Goal: Information Seeking & Learning: Check status

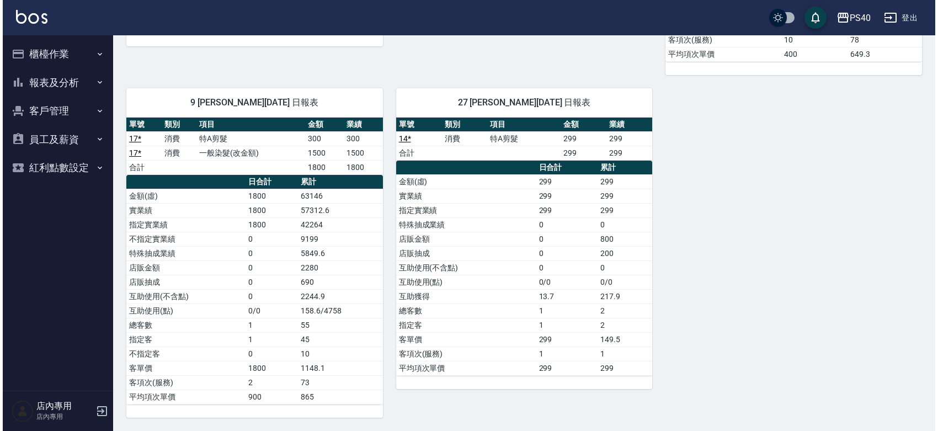
scroll to position [43, 0]
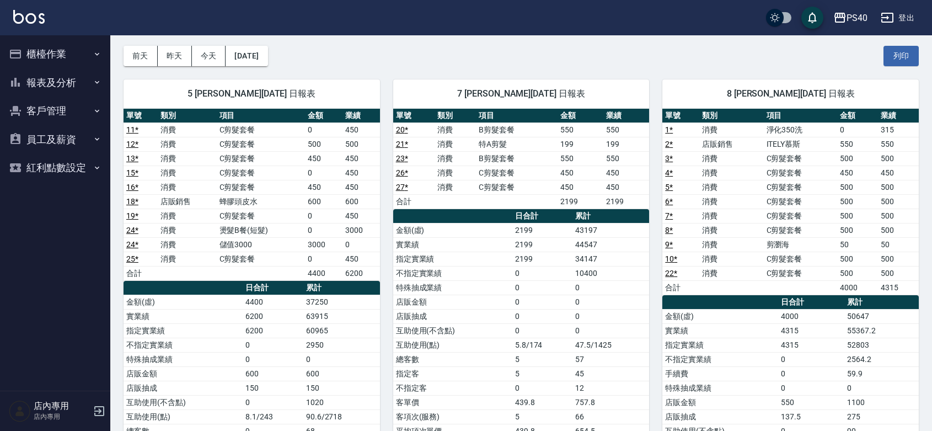
click at [106, 144] on nav "櫃檯作業 打帳單 帳單列表 掛單列表 座位開單 營業儀表板 現金收支登錄 高階收支登錄 每日結帳 報表及分析 報表目錄 店家日報表 互助日報表 互助排行榜 設…" at bounding box center [55, 212] width 110 height 355
click at [180, 238] on td "消費" at bounding box center [187, 244] width 59 height 14
click at [245, 57] on button "[DATE]" at bounding box center [247, 56] width 42 height 20
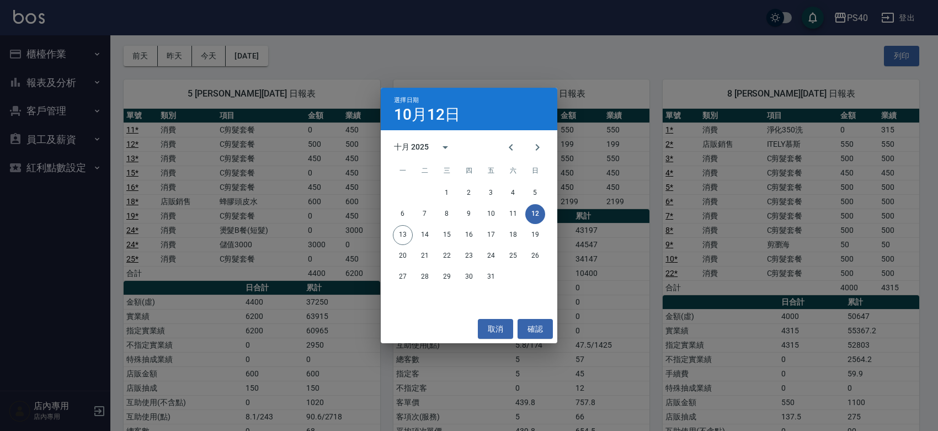
click at [400, 145] on div "十月 2025" at bounding box center [411, 147] width 35 height 12
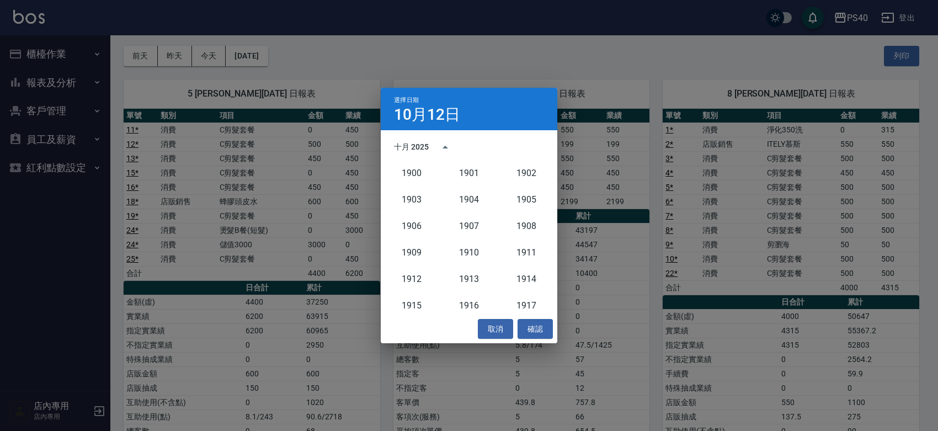
scroll to position [1021, 0]
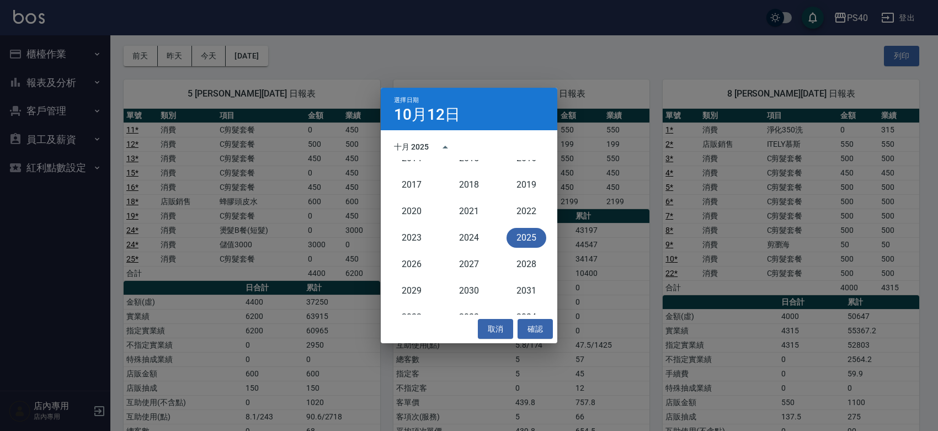
click at [466, 140] on div "十月 2025" at bounding box center [469, 147] width 177 height 17
click at [530, 326] on button "確認" at bounding box center [534, 329] width 35 height 20
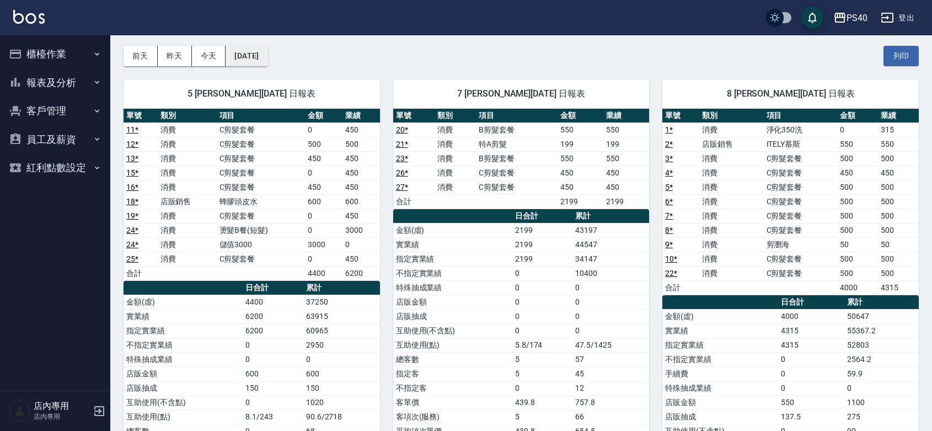
click at [249, 58] on button "[DATE]" at bounding box center [247, 56] width 42 height 20
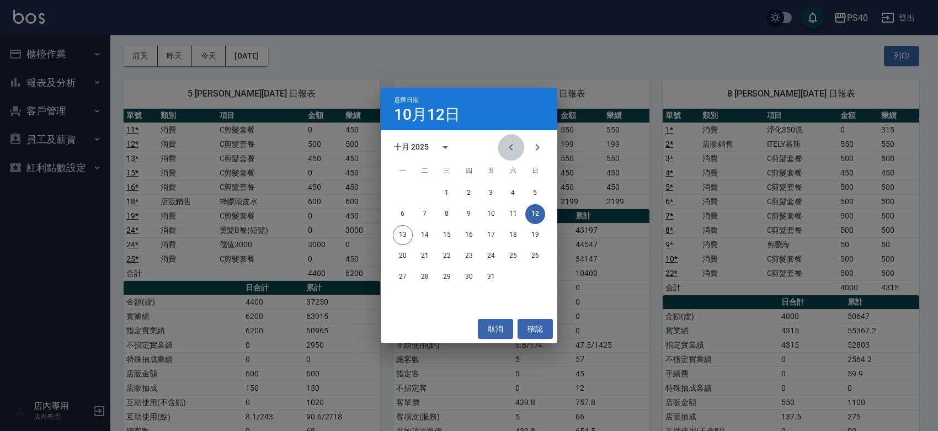
click at [504, 147] on icon "Previous month" at bounding box center [510, 147] width 13 height 13
click at [404, 274] on button "29" at bounding box center [403, 277] width 20 height 20
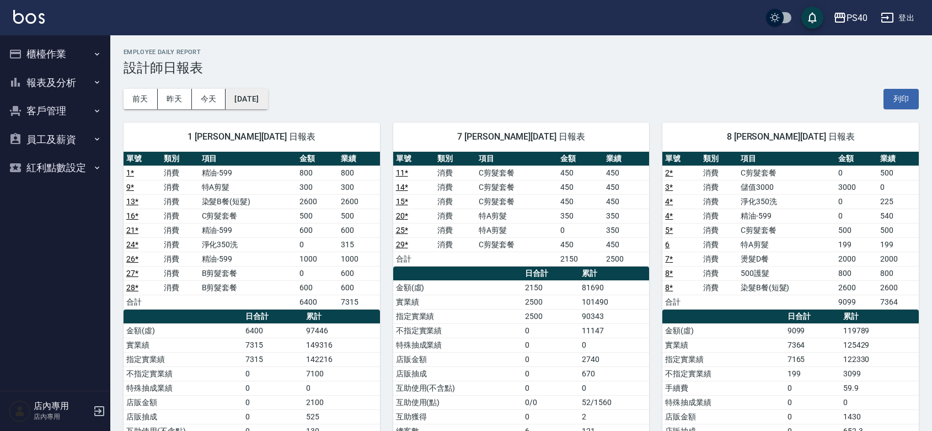
click at [264, 99] on button "[DATE]" at bounding box center [247, 99] width 42 height 20
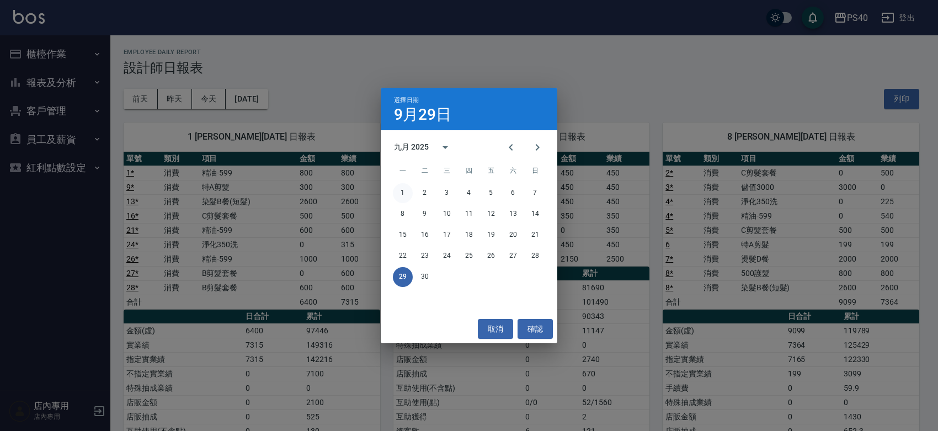
click at [403, 196] on button "1" at bounding box center [403, 193] width 20 height 20
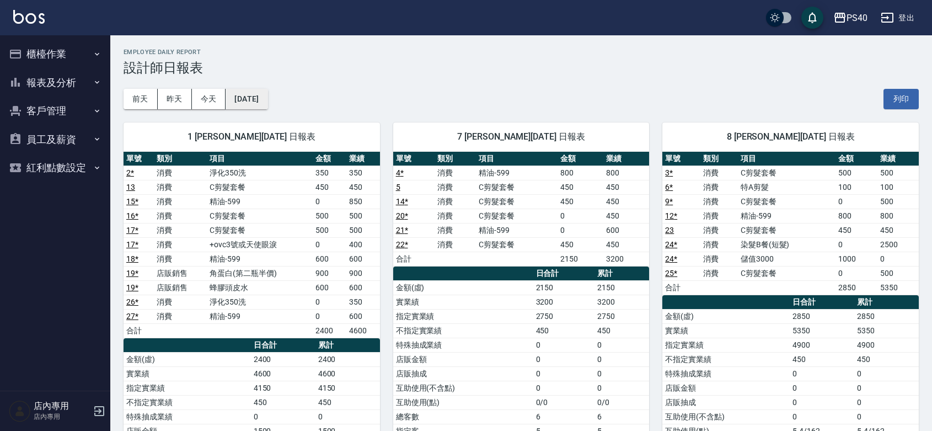
click at [268, 98] on button "[DATE]" at bounding box center [247, 99] width 42 height 20
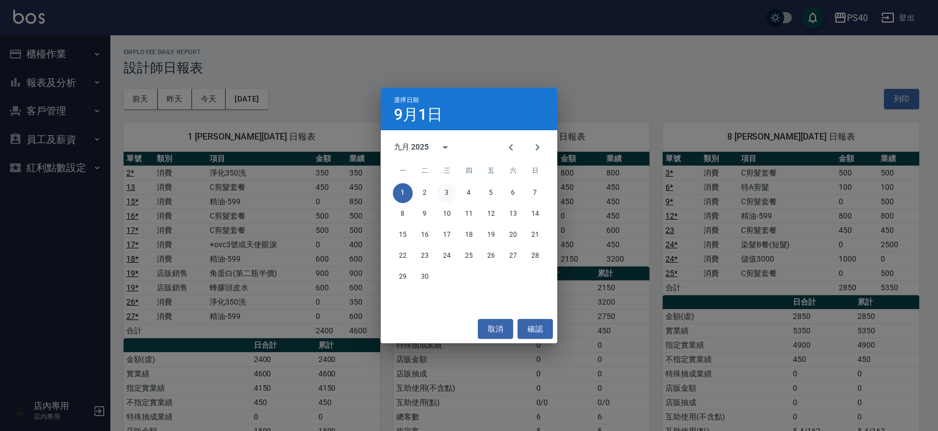
click at [444, 194] on button "3" at bounding box center [447, 193] width 20 height 20
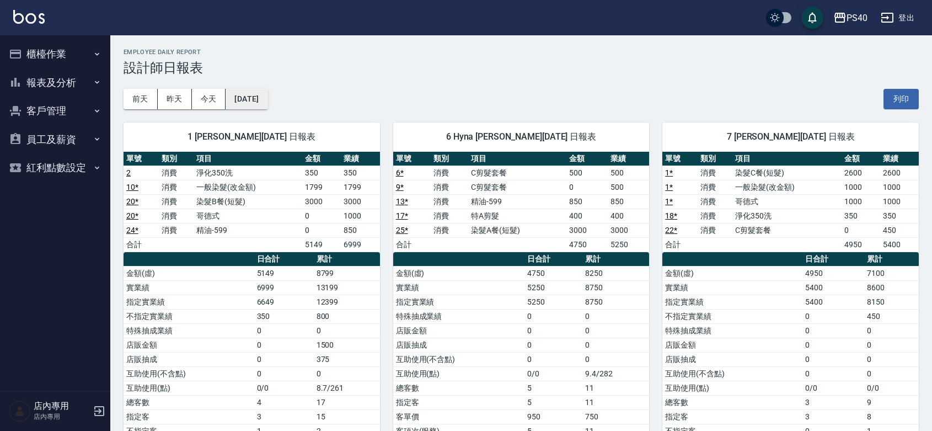
click at [247, 101] on button "[DATE]" at bounding box center [247, 99] width 42 height 20
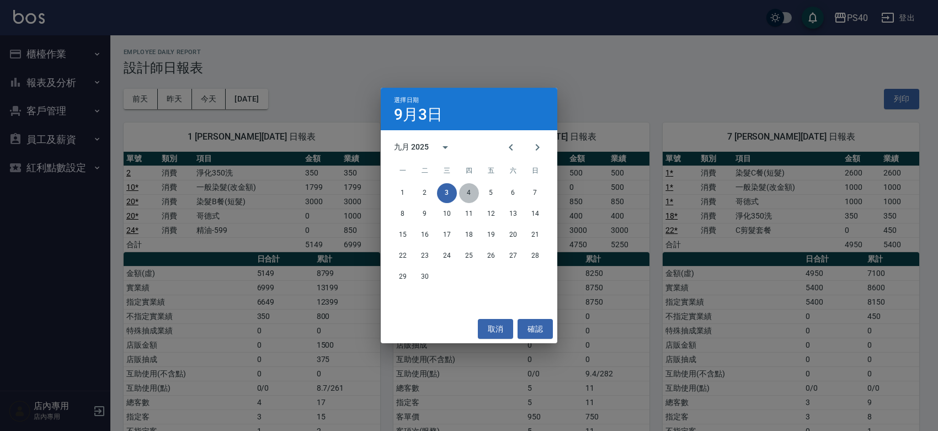
click at [467, 189] on button "4" at bounding box center [469, 193] width 20 height 20
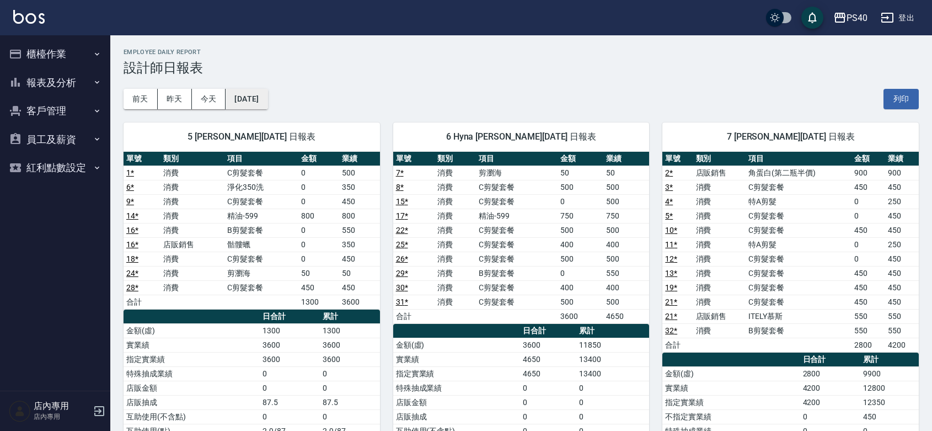
click at [251, 94] on button "[DATE]" at bounding box center [247, 99] width 42 height 20
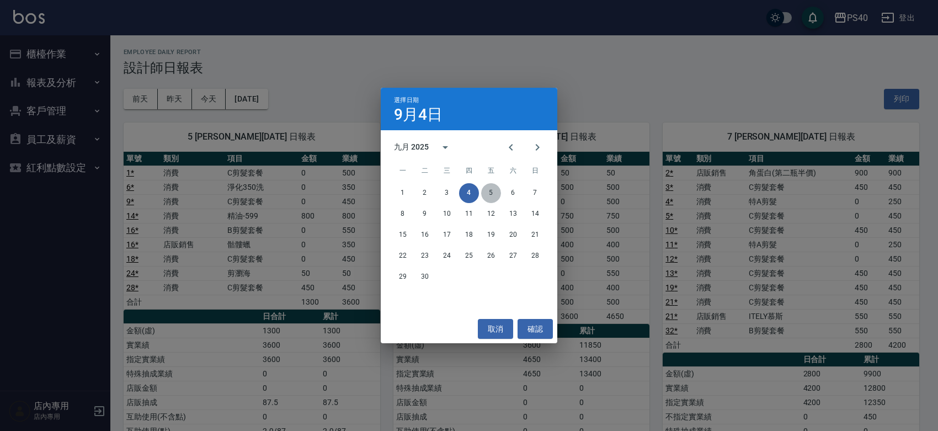
click at [492, 189] on button "5" at bounding box center [491, 193] width 20 height 20
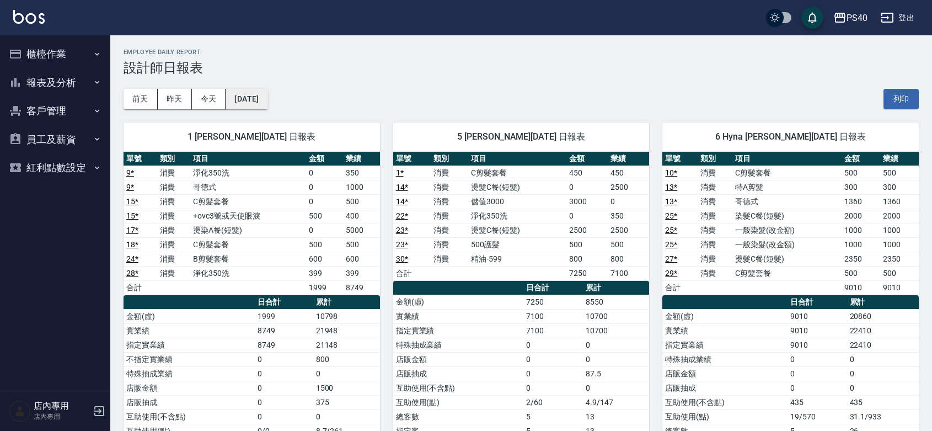
click at [264, 105] on button "[DATE]" at bounding box center [247, 99] width 42 height 20
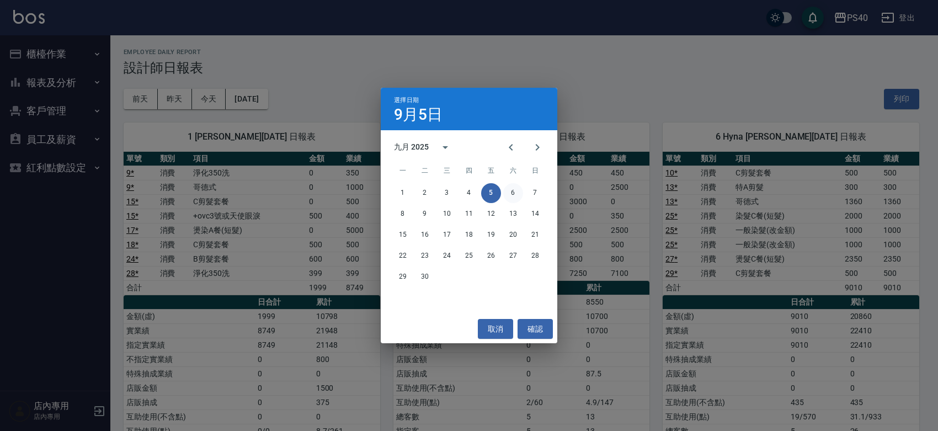
click at [511, 195] on button "6" at bounding box center [513, 193] width 20 height 20
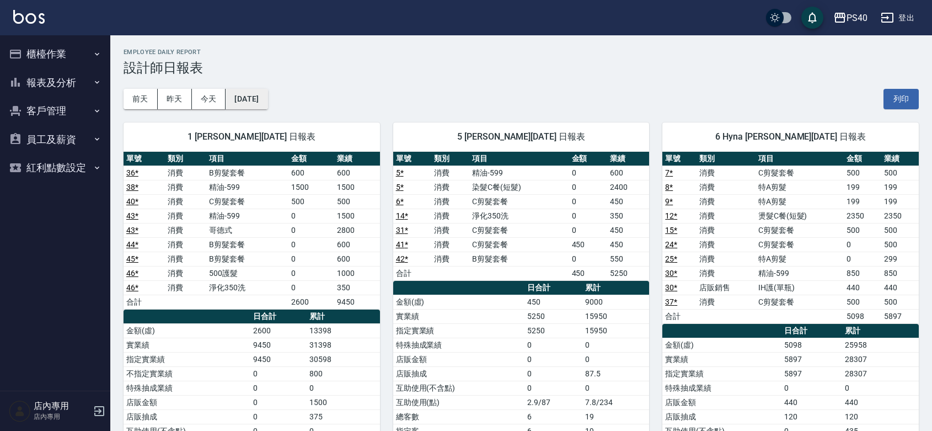
click at [268, 92] on button "[DATE]" at bounding box center [247, 99] width 42 height 20
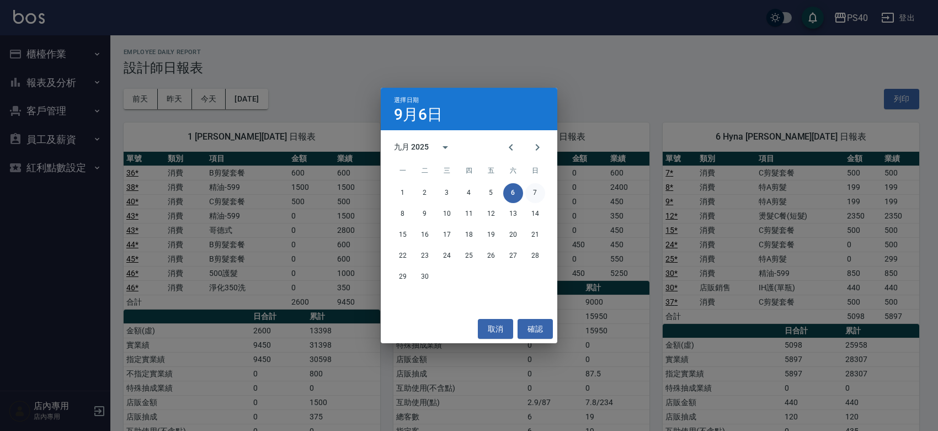
click at [533, 191] on button "7" at bounding box center [535, 193] width 20 height 20
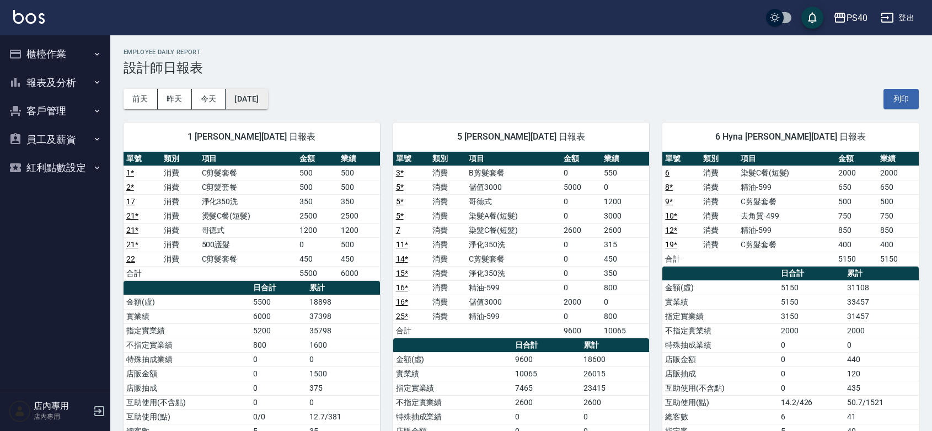
click at [268, 95] on button "[DATE]" at bounding box center [247, 99] width 42 height 20
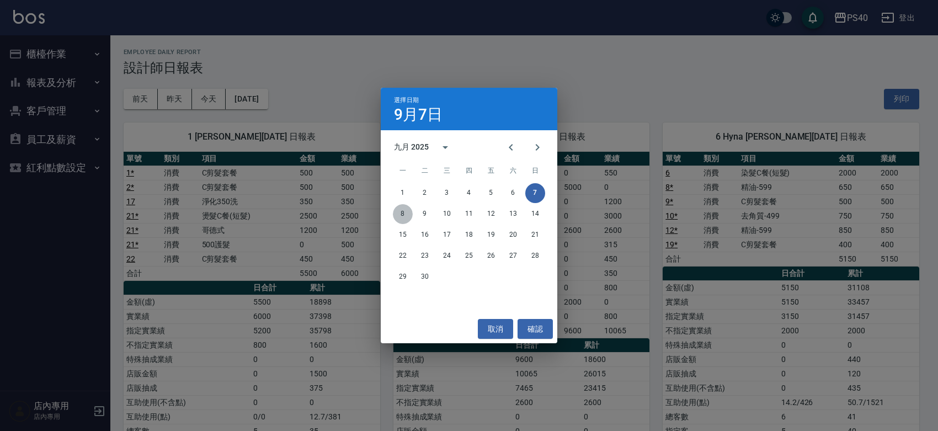
click at [401, 211] on button "8" at bounding box center [403, 214] width 20 height 20
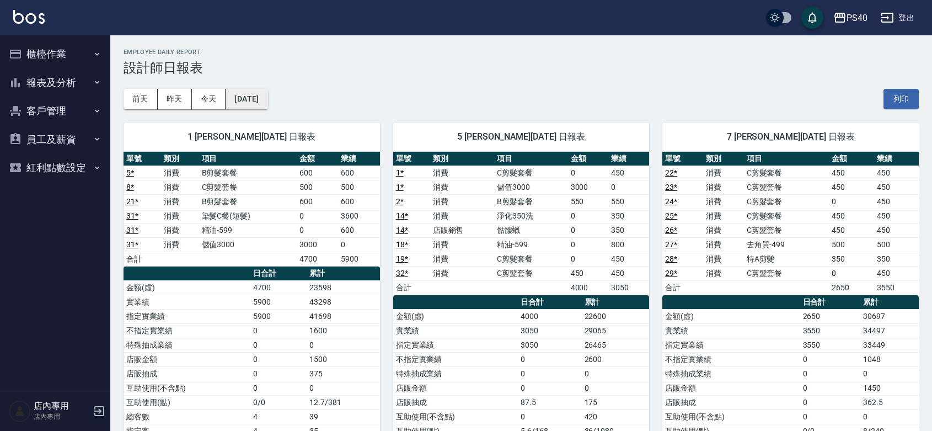
click at [268, 103] on button "[DATE]" at bounding box center [247, 99] width 42 height 20
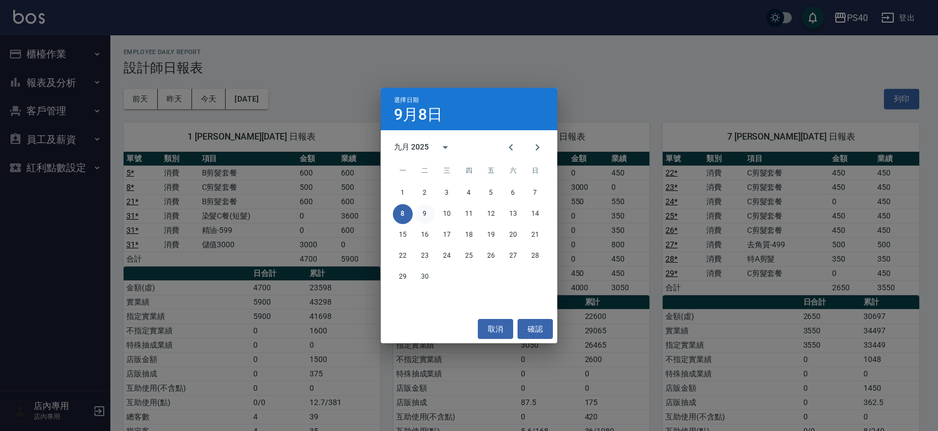
click at [423, 213] on button "9" at bounding box center [425, 214] width 20 height 20
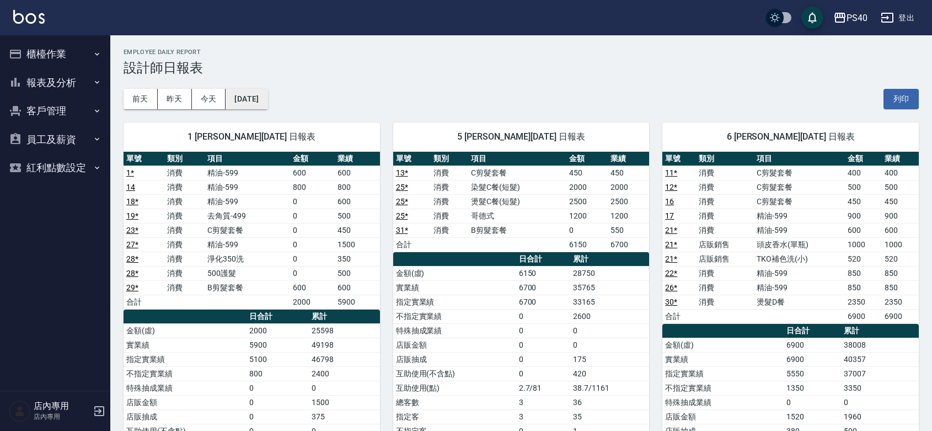
click at [265, 105] on button "[DATE]" at bounding box center [247, 99] width 42 height 20
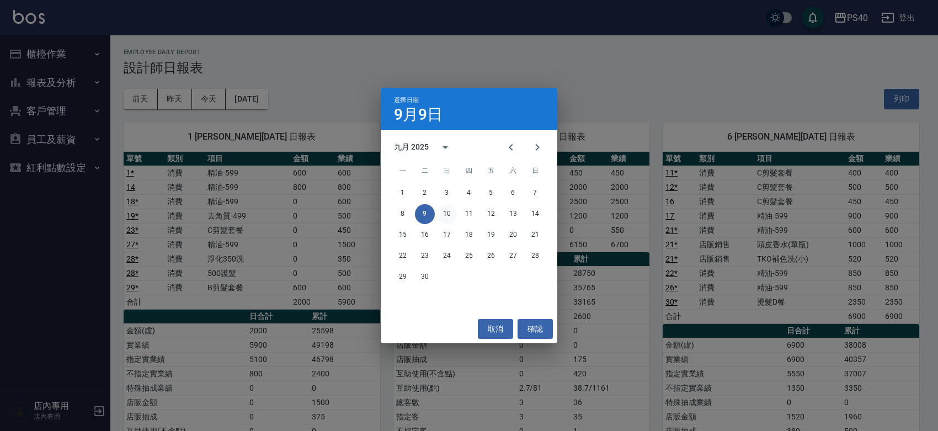
click at [447, 211] on button "10" at bounding box center [447, 214] width 20 height 20
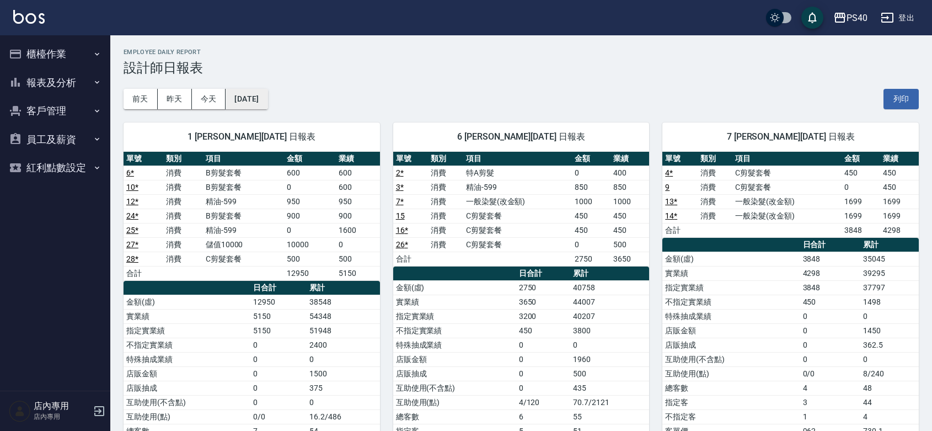
click at [255, 93] on button "[DATE]" at bounding box center [247, 99] width 42 height 20
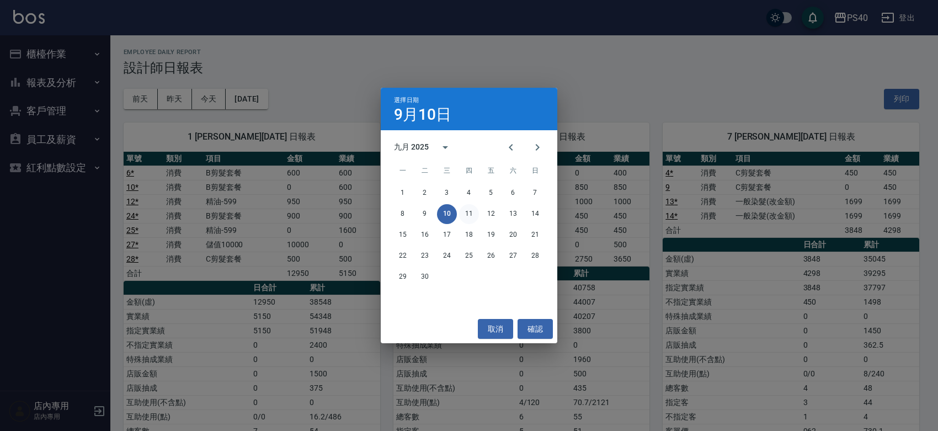
click at [467, 213] on button "11" at bounding box center [469, 214] width 20 height 20
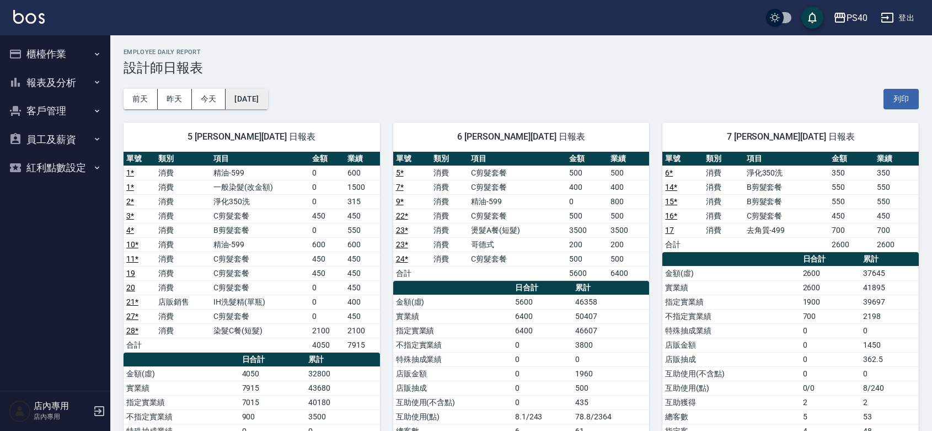
click at [268, 100] on button "[DATE]" at bounding box center [247, 99] width 42 height 20
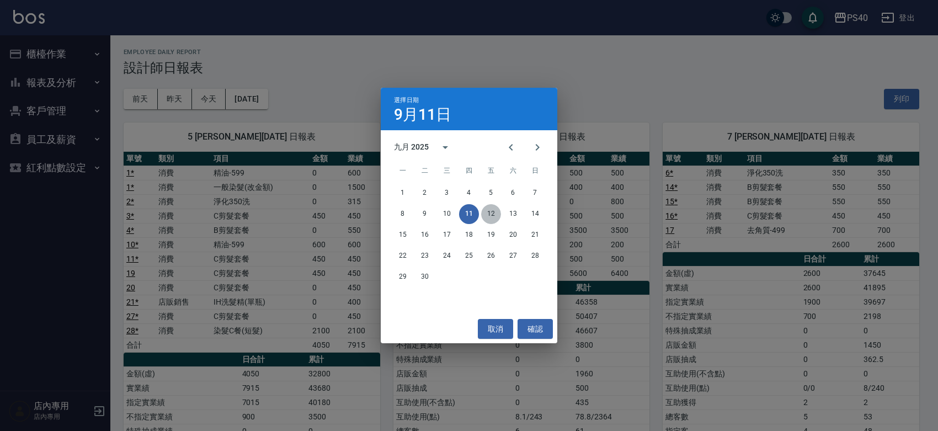
click at [491, 217] on button "12" at bounding box center [491, 214] width 20 height 20
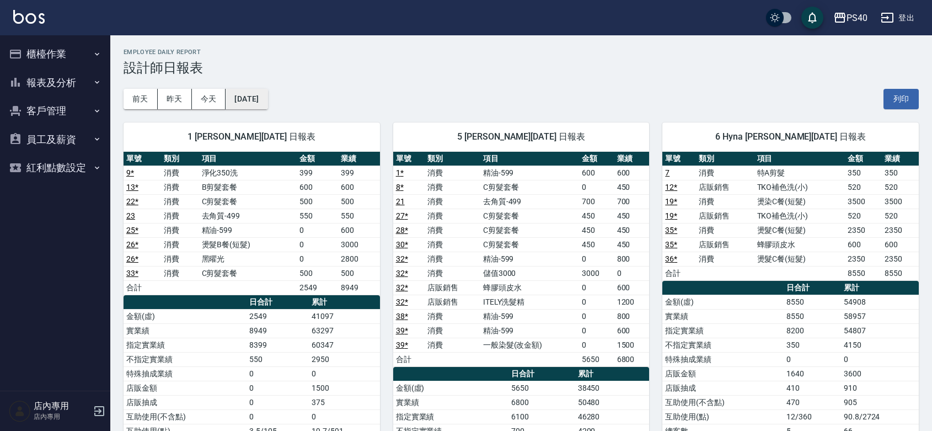
click at [264, 100] on button "[DATE]" at bounding box center [247, 99] width 42 height 20
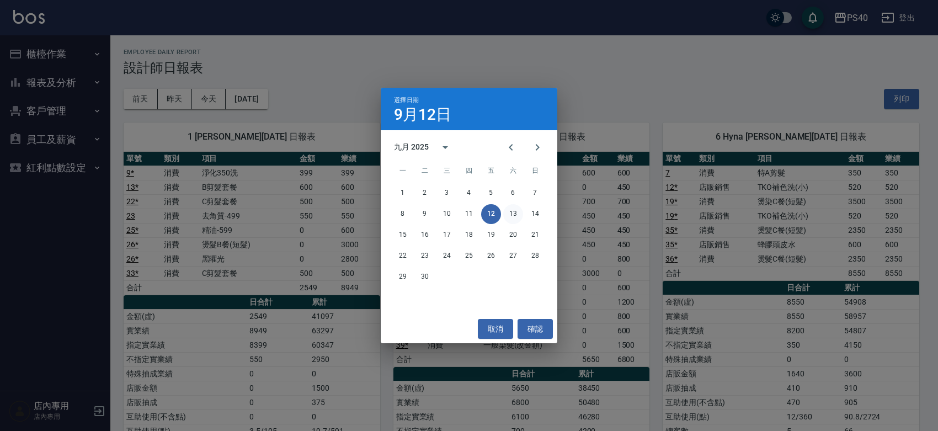
click at [514, 208] on button "13" at bounding box center [513, 214] width 20 height 20
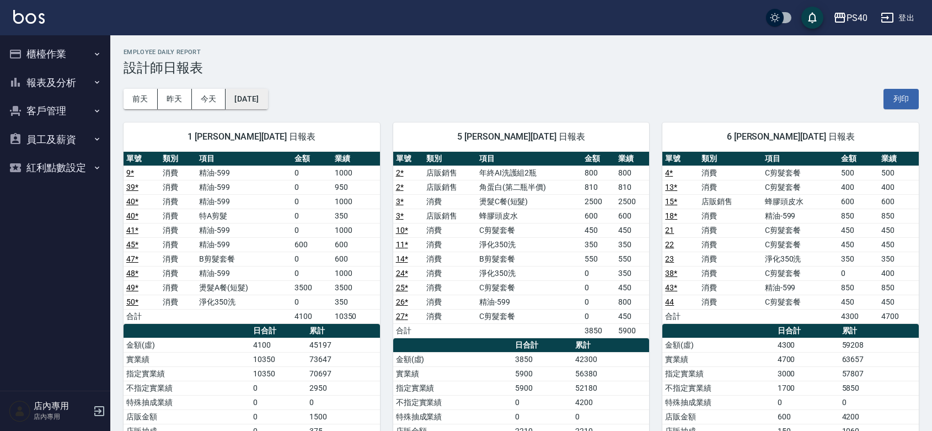
click at [268, 100] on button "[DATE]" at bounding box center [247, 99] width 42 height 20
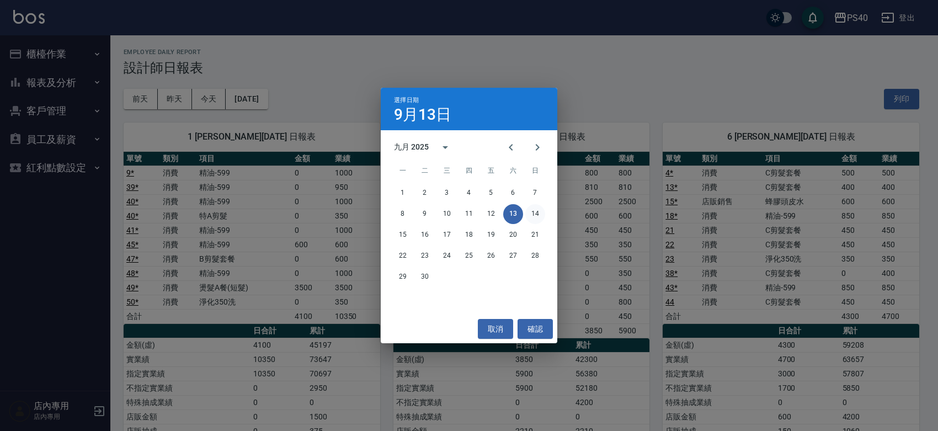
click at [533, 213] on button "14" at bounding box center [535, 214] width 20 height 20
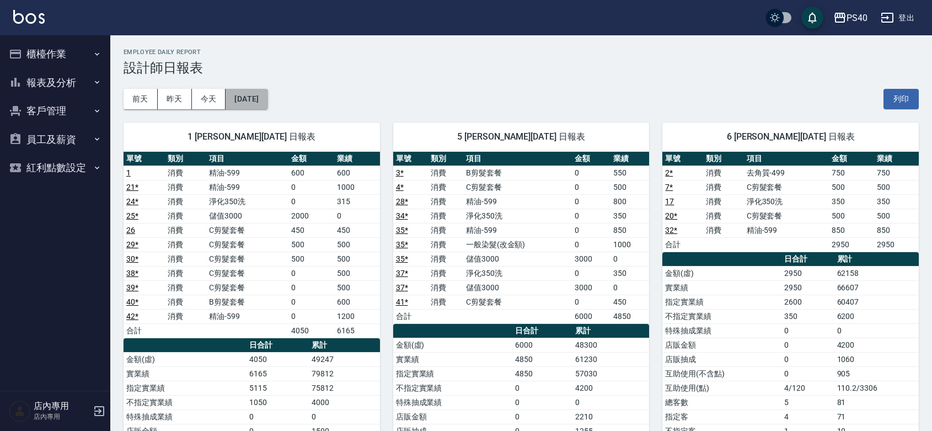
click at [243, 94] on button "[DATE]" at bounding box center [247, 99] width 42 height 20
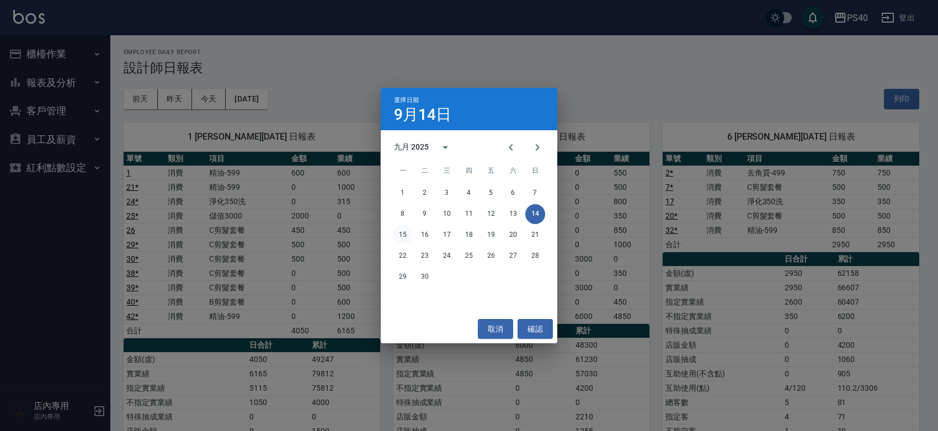
click at [403, 228] on button "15" at bounding box center [403, 235] width 20 height 20
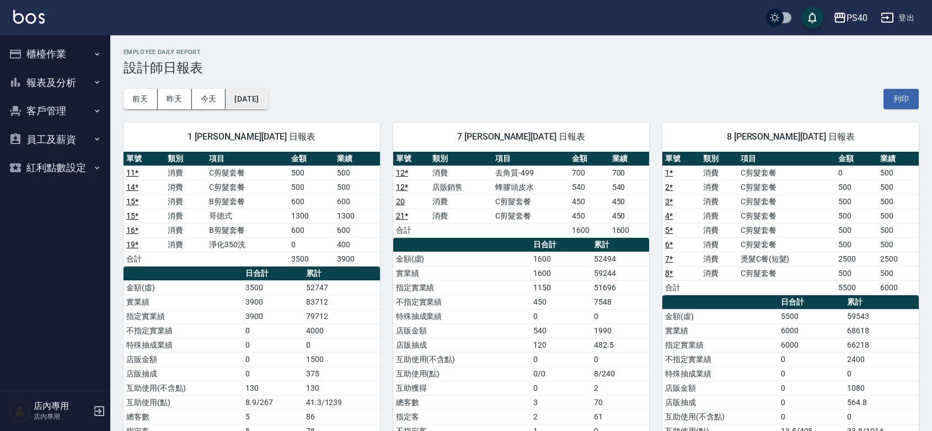
click at [260, 100] on button "[DATE]" at bounding box center [247, 99] width 42 height 20
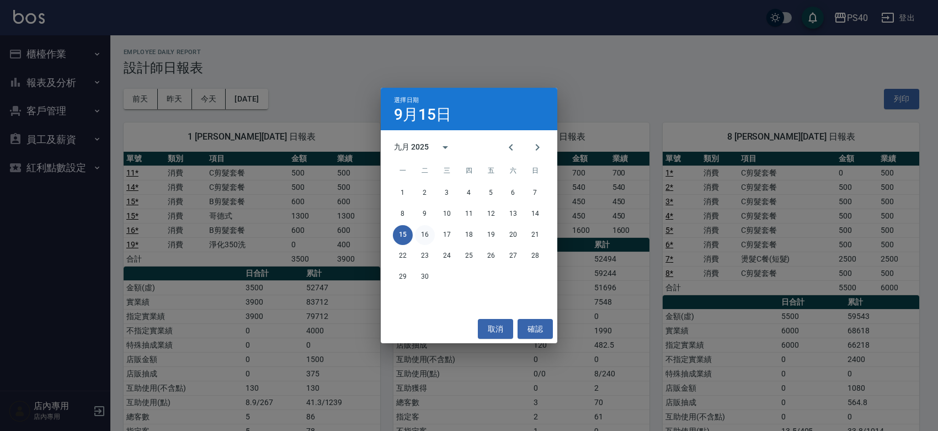
click at [422, 237] on button "16" at bounding box center [425, 235] width 20 height 20
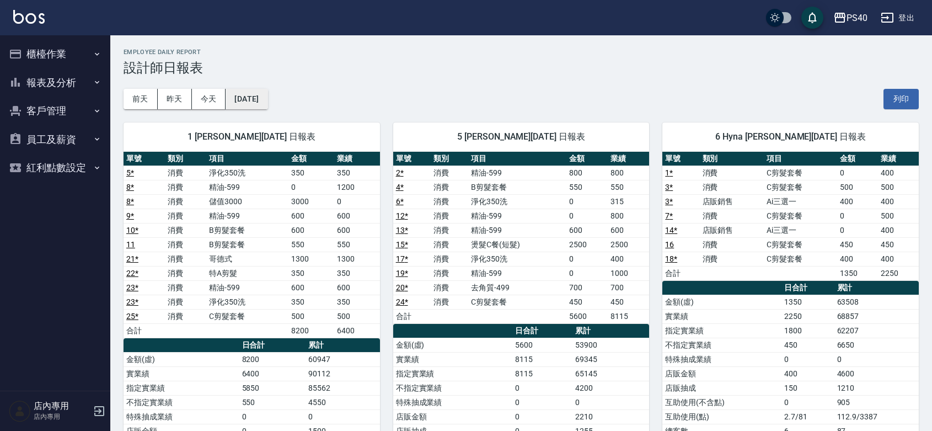
click at [268, 95] on button "[DATE]" at bounding box center [247, 99] width 42 height 20
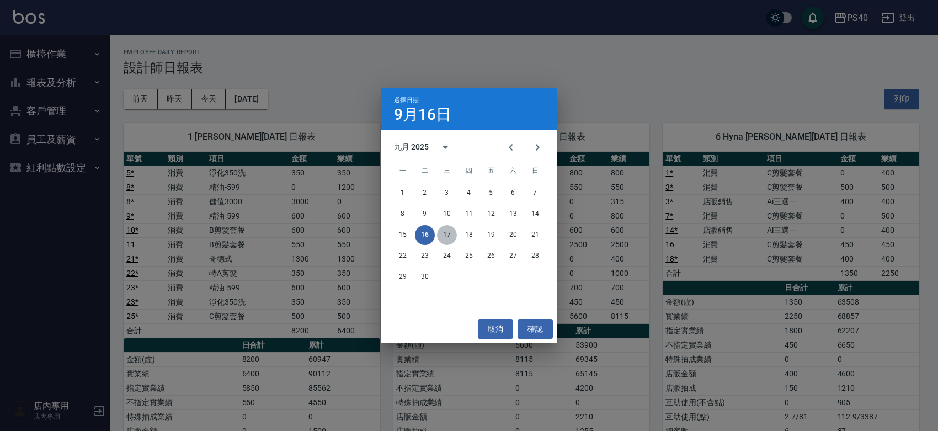
click at [447, 227] on button "17" at bounding box center [447, 235] width 20 height 20
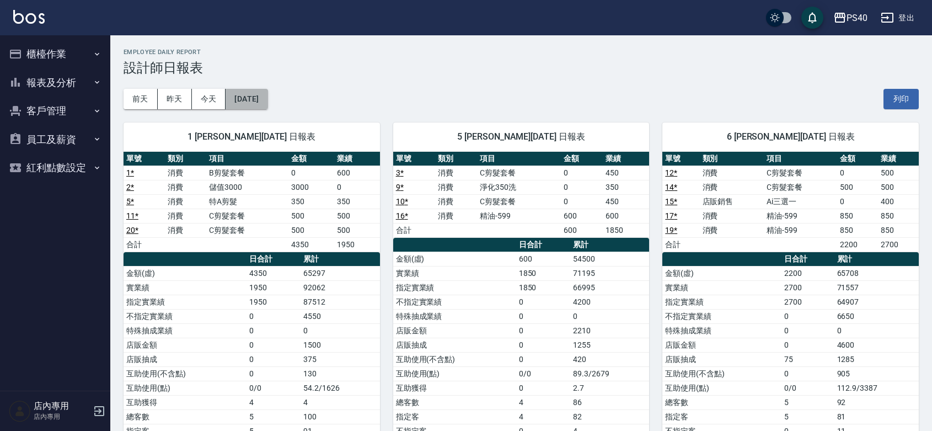
click at [261, 98] on button "[DATE]" at bounding box center [247, 99] width 42 height 20
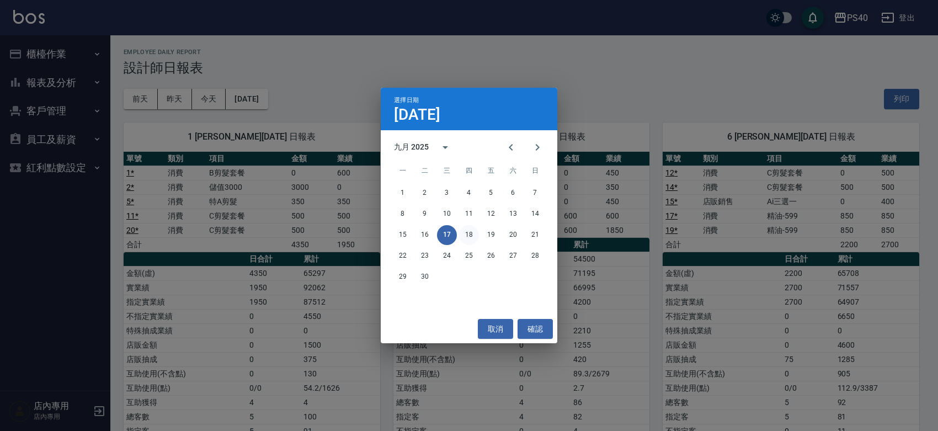
click at [467, 234] on button "18" at bounding box center [469, 235] width 20 height 20
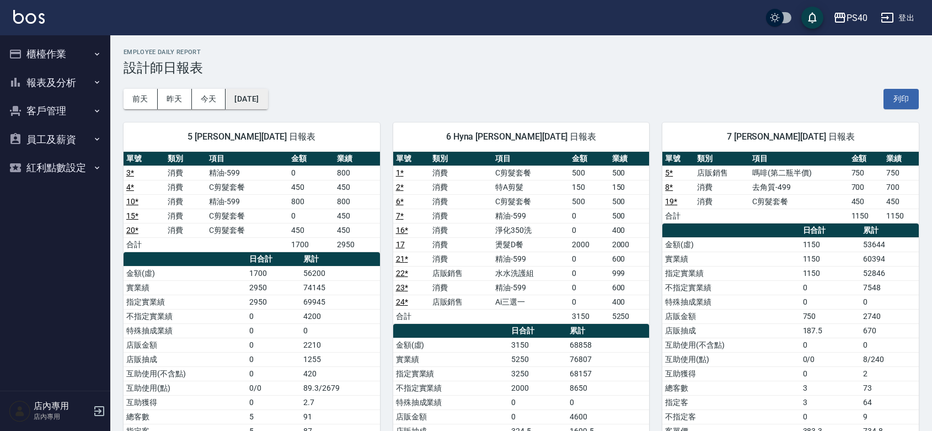
click at [238, 92] on button "[DATE]" at bounding box center [247, 99] width 42 height 20
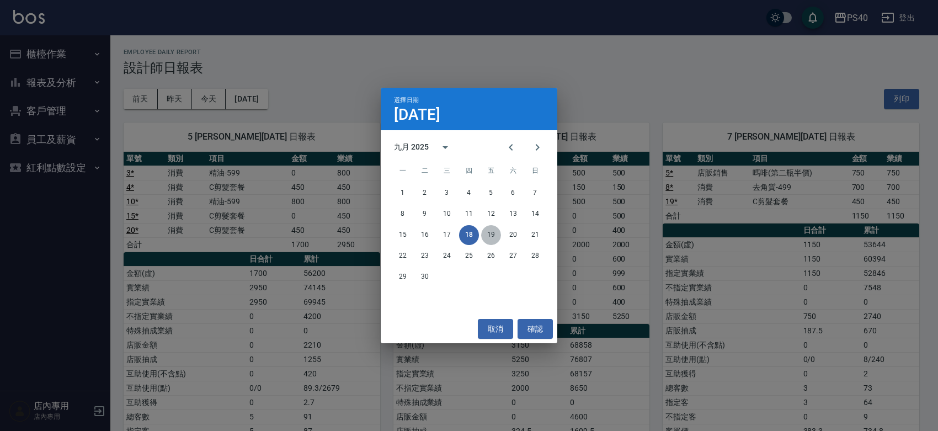
click at [485, 233] on button "19" at bounding box center [491, 235] width 20 height 20
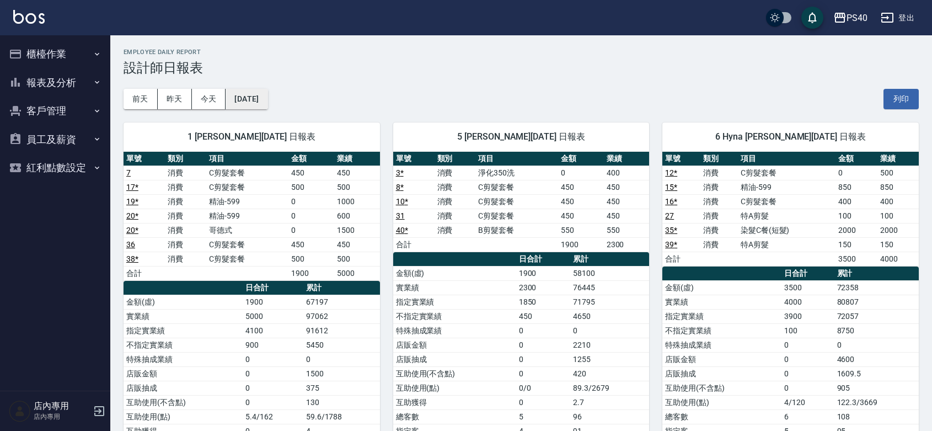
click at [268, 103] on button "[DATE]" at bounding box center [247, 99] width 42 height 20
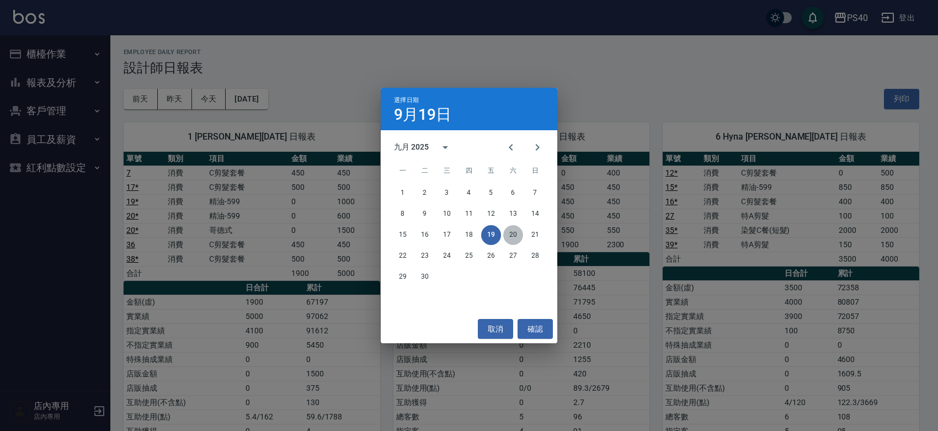
click at [514, 236] on button "20" at bounding box center [513, 235] width 20 height 20
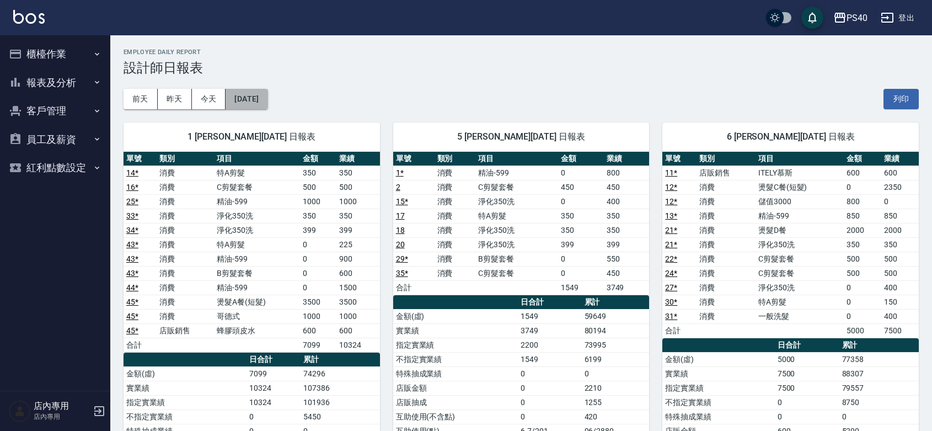
click at [251, 97] on button "[DATE]" at bounding box center [247, 99] width 42 height 20
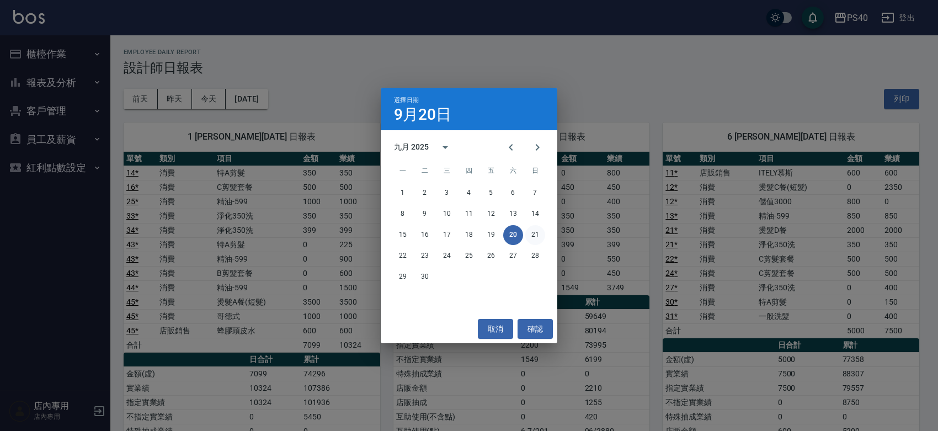
click at [536, 233] on button "21" at bounding box center [535, 235] width 20 height 20
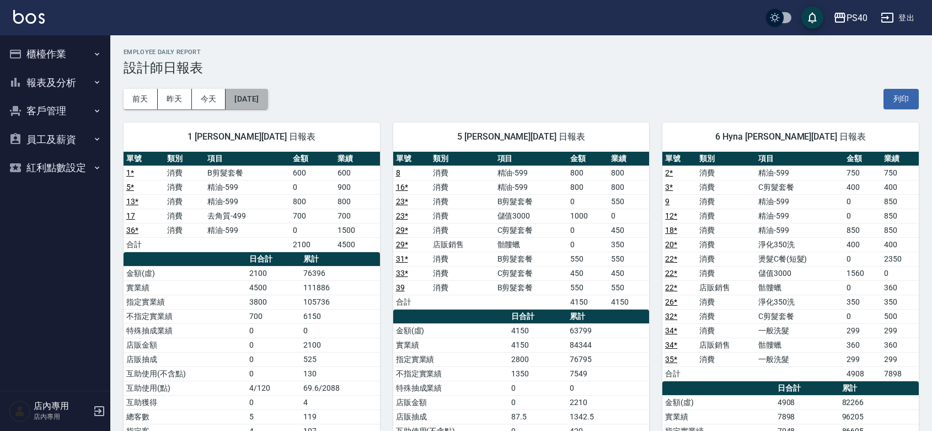
click at [268, 101] on button "[DATE]" at bounding box center [247, 99] width 42 height 20
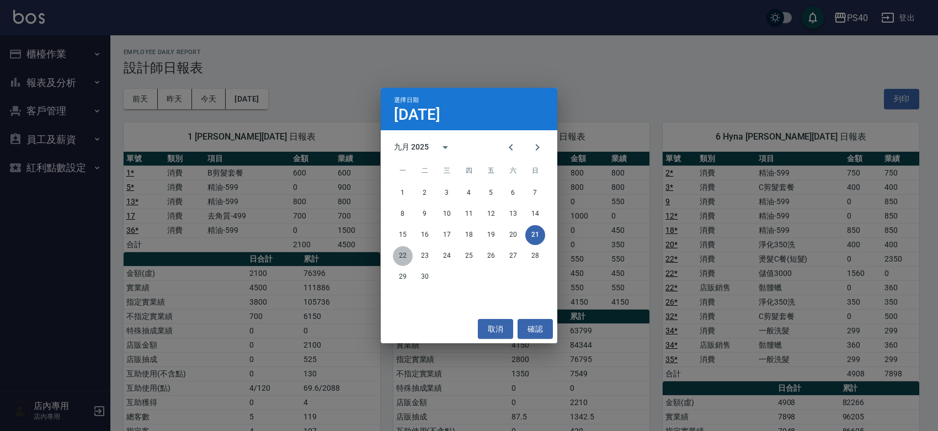
click at [400, 257] on button "22" at bounding box center [403, 256] width 20 height 20
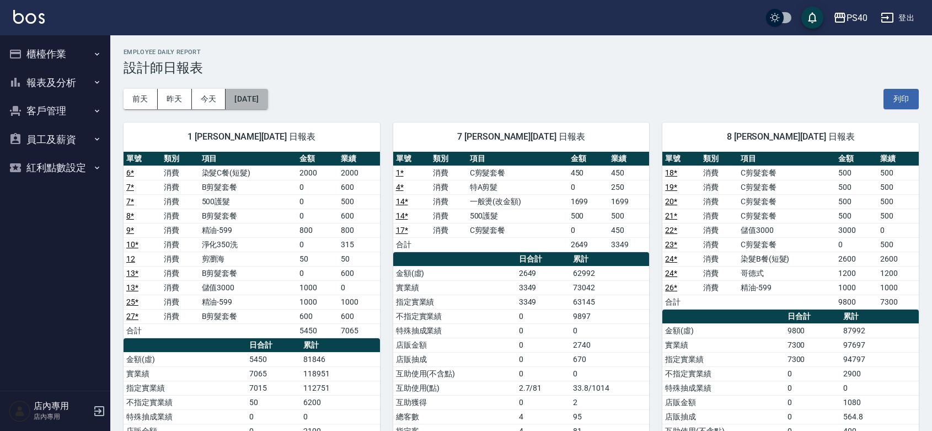
click at [249, 94] on button "[DATE]" at bounding box center [247, 99] width 42 height 20
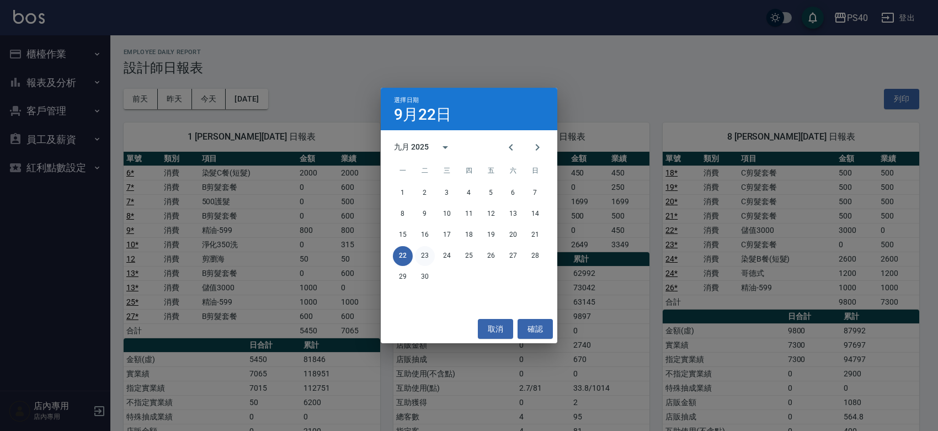
click at [428, 254] on button "23" at bounding box center [425, 256] width 20 height 20
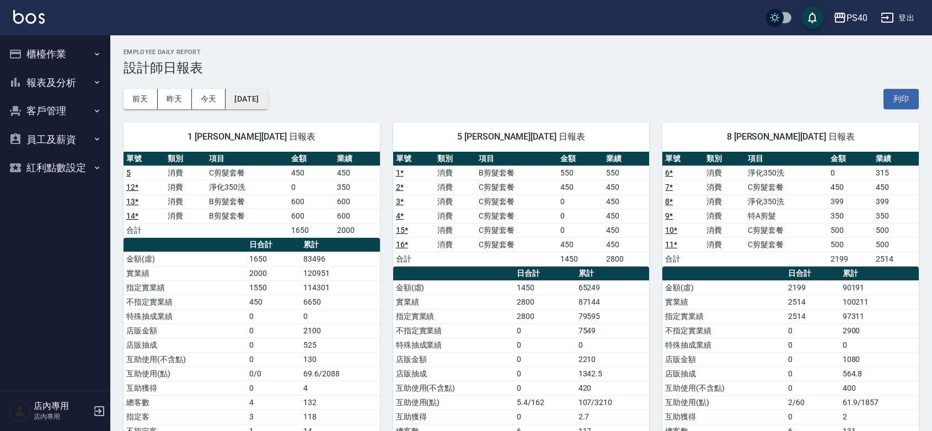
click at [237, 97] on button "[DATE]" at bounding box center [247, 99] width 42 height 20
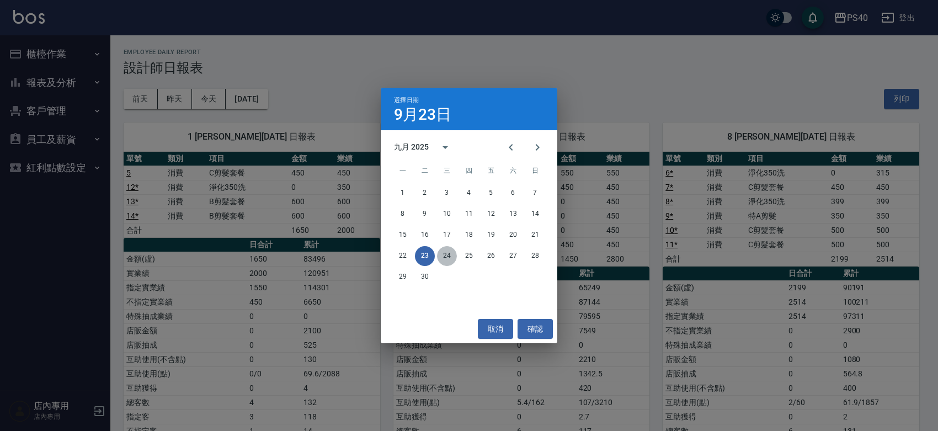
click at [450, 254] on button "24" at bounding box center [447, 256] width 20 height 20
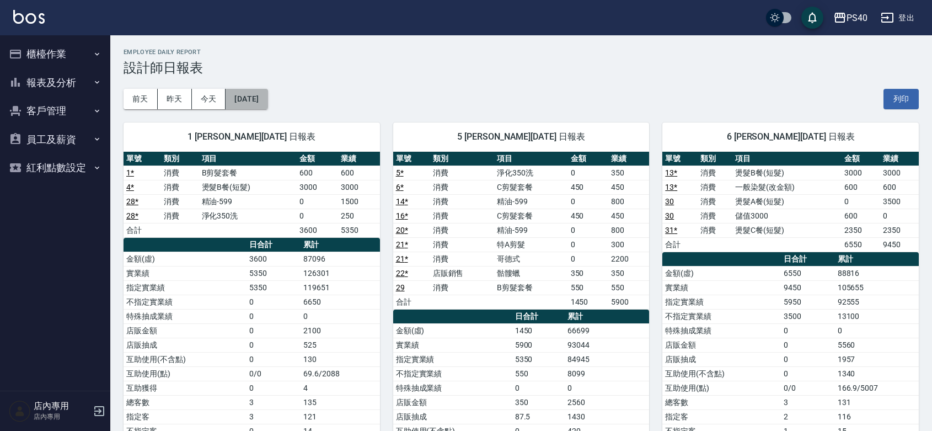
click at [251, 97] on button "[DATE]" at bounding box center [247, 99] width 42 height 20
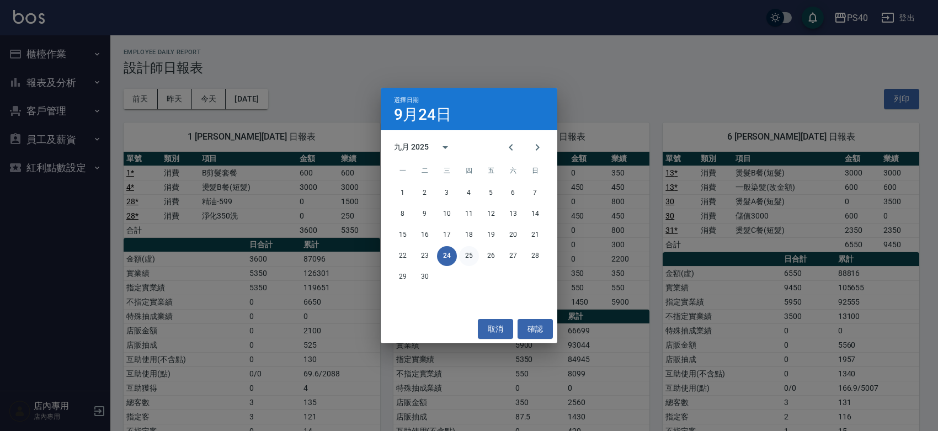
click at [468, 257] on button "25" at bounding box center [469, 256] width 20 height 20
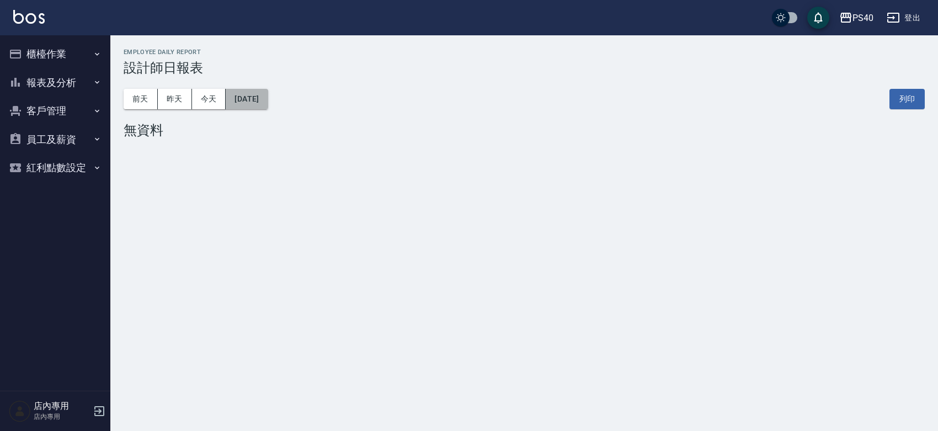
click at [255, 99] on button "[DATE]" at bounding box center [247, 99] width 42 height 20
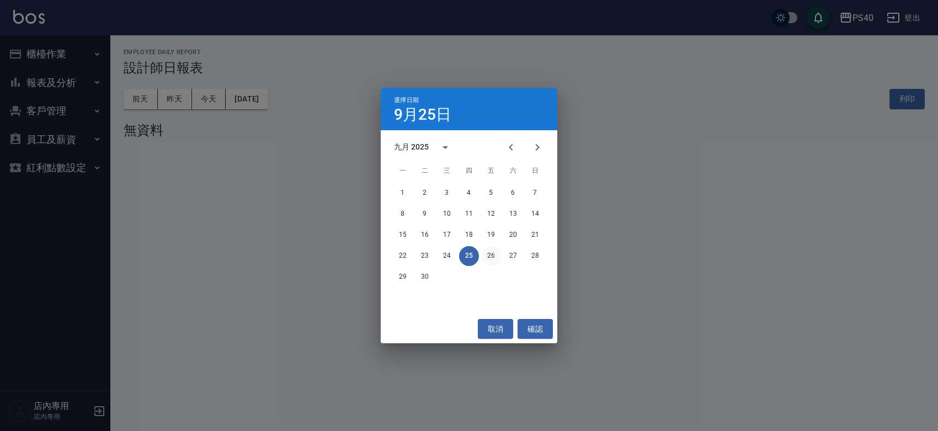
click at [491, 257] on button "26" at bounding box center [491, 256] width 20 height 20
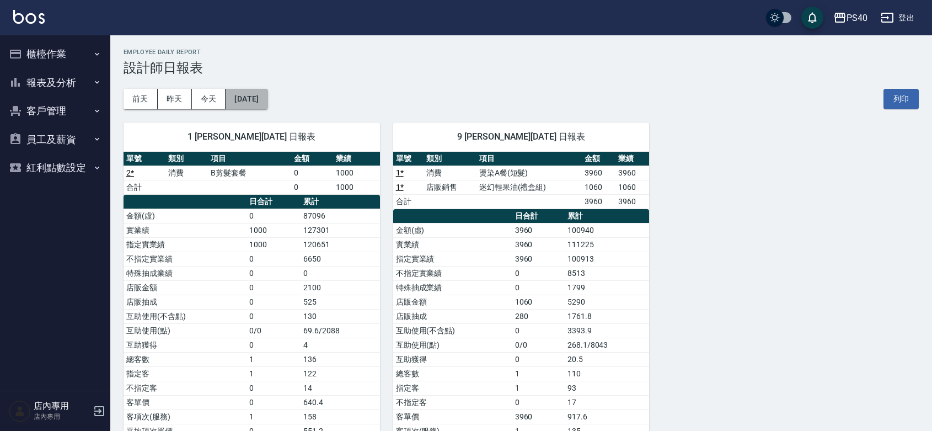
click at [249, 95] on button "[DATE]" at bounding box center [247, 99] width 42 height 20
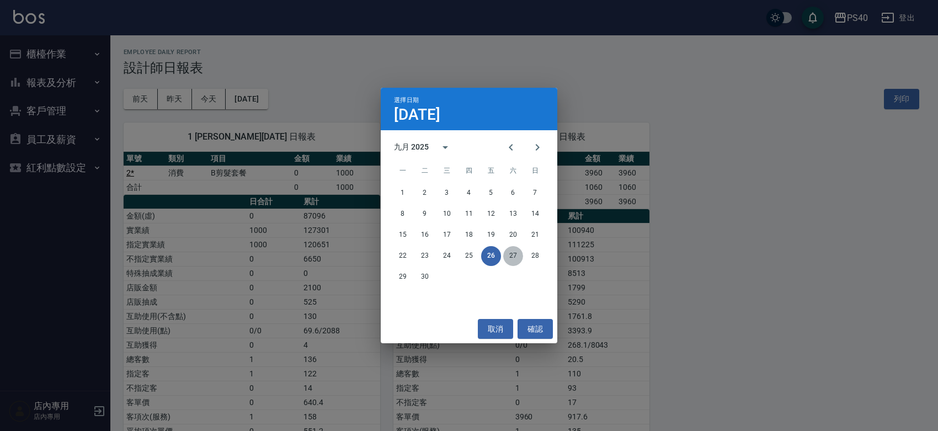
click at [506, 252] on button "27" at bounding box center [513, 256] width 20 height 20
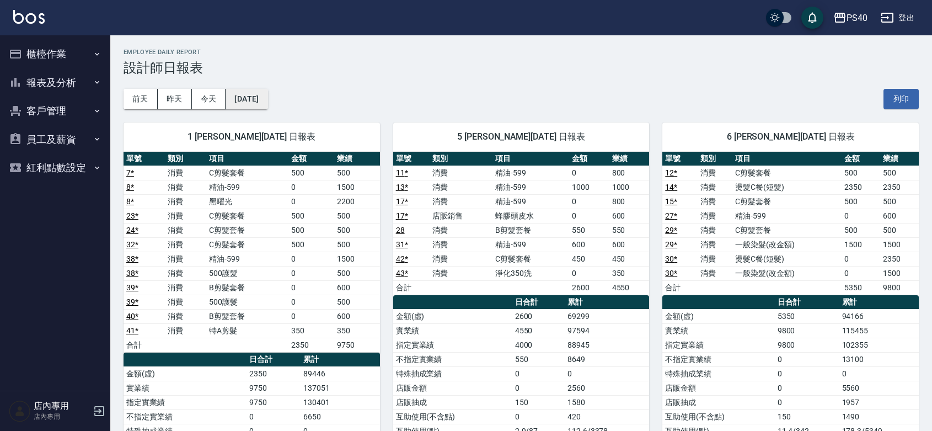
click at [254, 102] on button "[DATE]" at bounding box center [247, 99] width 42 height 20
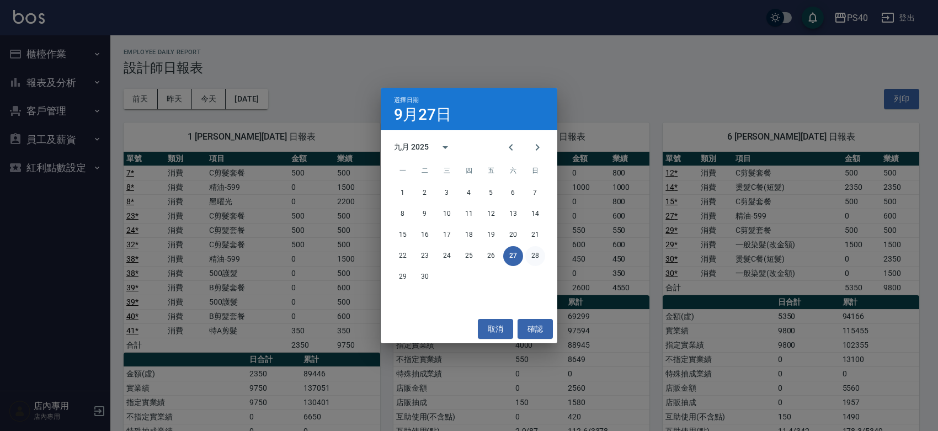
click at [531, 256] on button "28" at bounding box center [535, 256] width 20 height 20
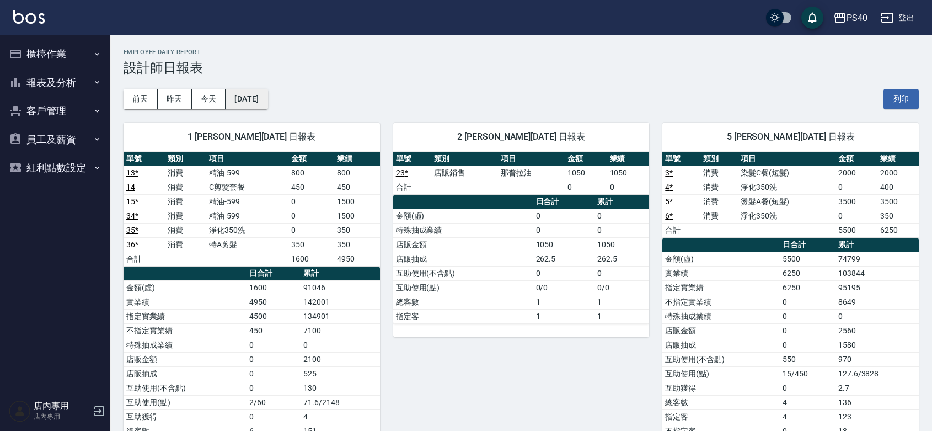
click at [258, 101] on button "[DATE]" at bounding box center [247, 99] width 42 height 20
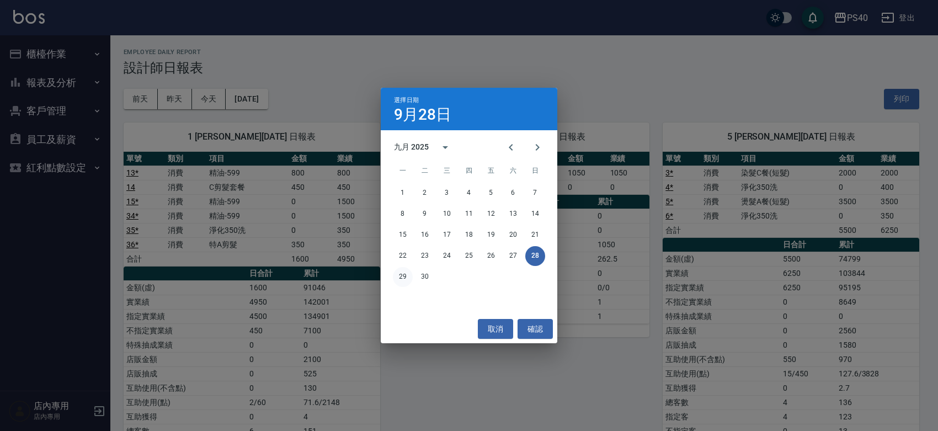
click at [402, 277] on button "29" at bounding box center [403, 277] width 20 height 20
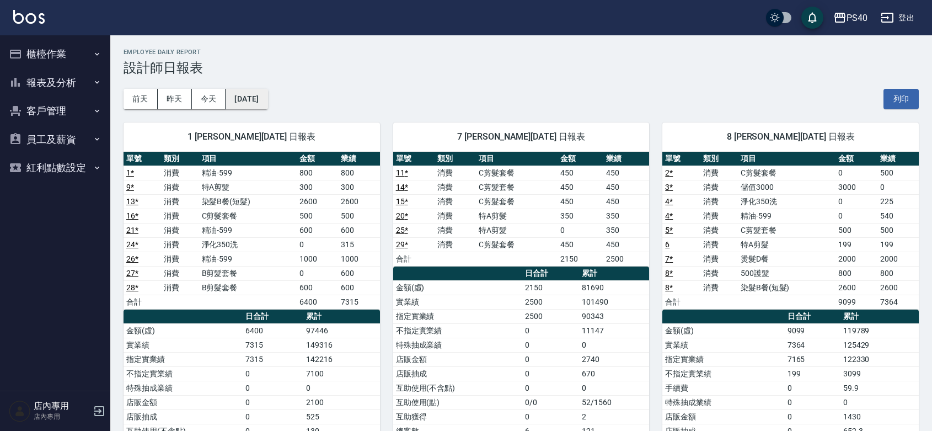
click at [268, 95] on button "[DATE]" at bounding box center [247, 99] width 42 height 20
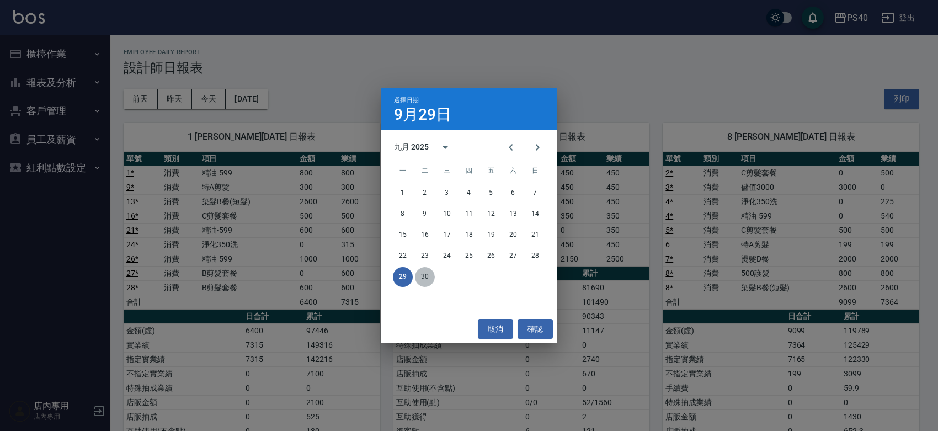
click at [425, 279] on button "30" at bounding box center [425, 277] width 20 height 20
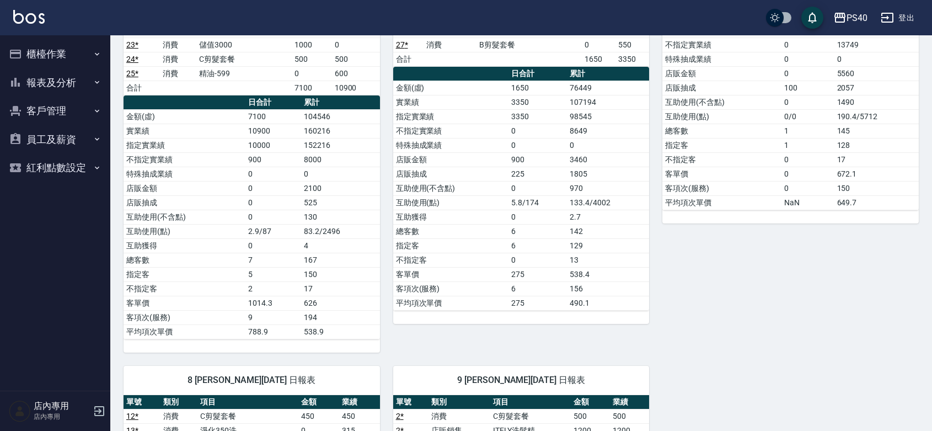
scroll to position [161, 0]
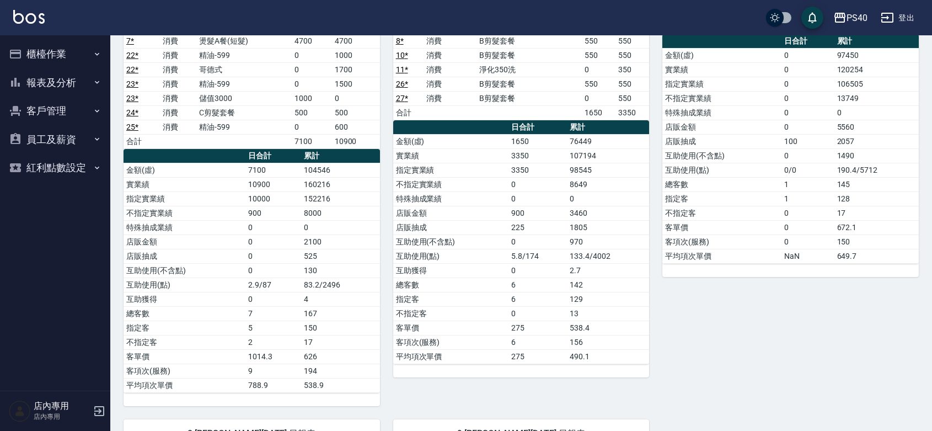
click at [46, 80] on button "報表及分析" at bounding box center [54, 82] width 101 height 29
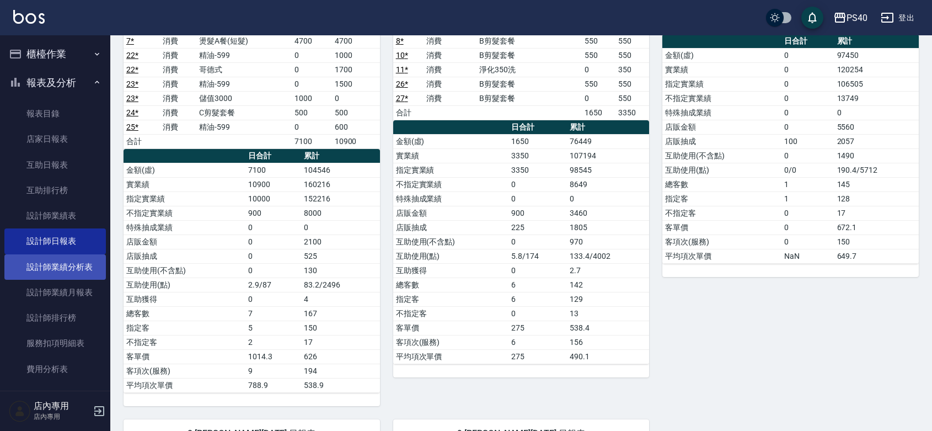
click at [67, 265] on link "設計師業績分析表" at bounding box center [54, 266] width 101 height 25
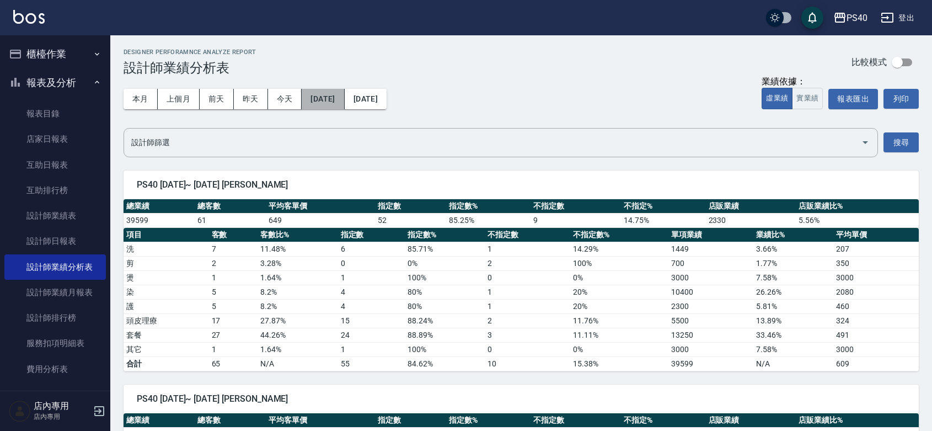
click at [335, 97] on button "[DATE]" at bounding box center [323, 99] width 42 height 20
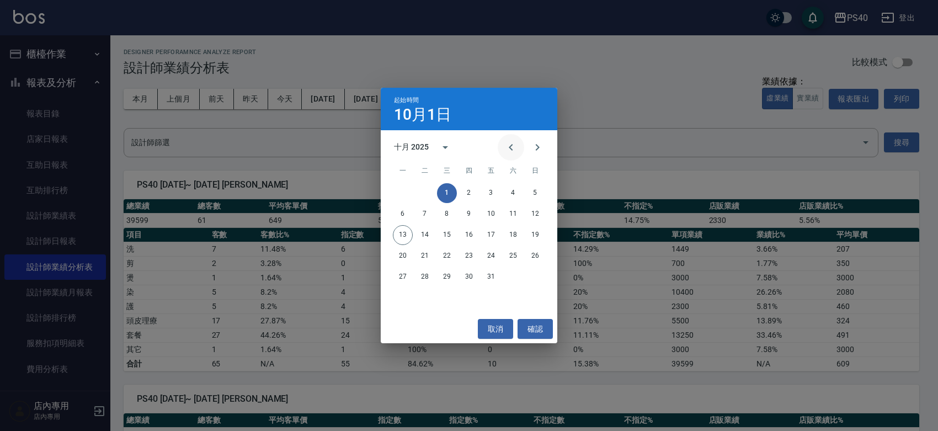
click at [509, 145] on icon "Previous month" at bounding box center [511, 147] width 4 height 7
click at [403, 191] on button "1" at bounding box center [403, 193] width 20 height 20
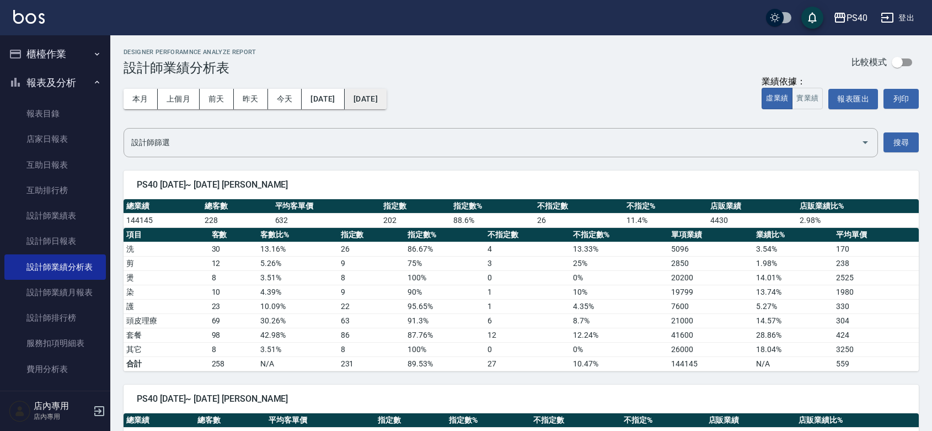
click at [387, 100] on button "[DATE]" at bounding box center [366, 99] width 42 height 20
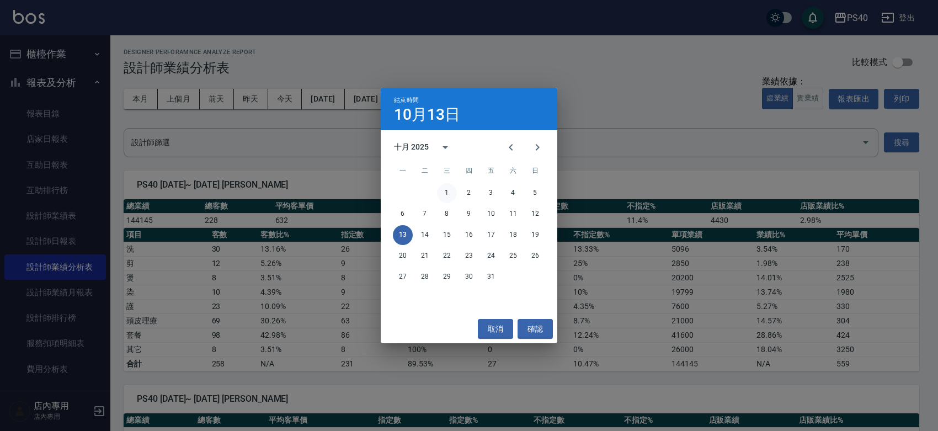
click at [446, 190] on button "1" at bounding box center [447, 193] width 20 height 20
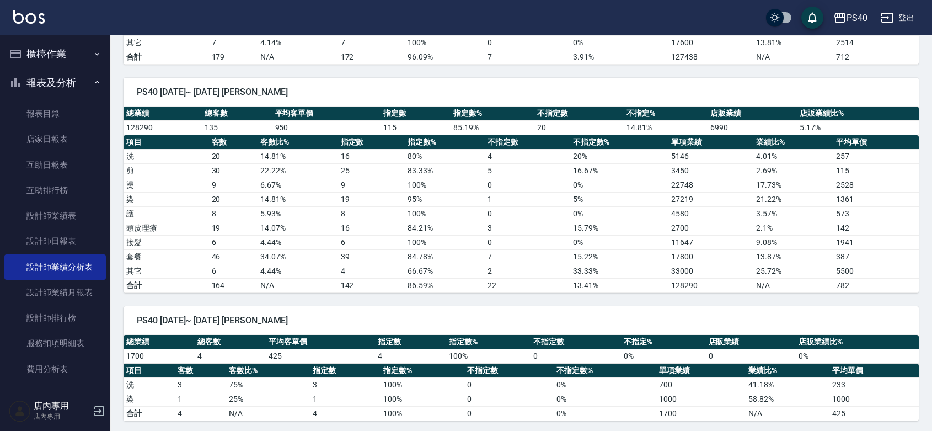
scroll to position [1261, 0]
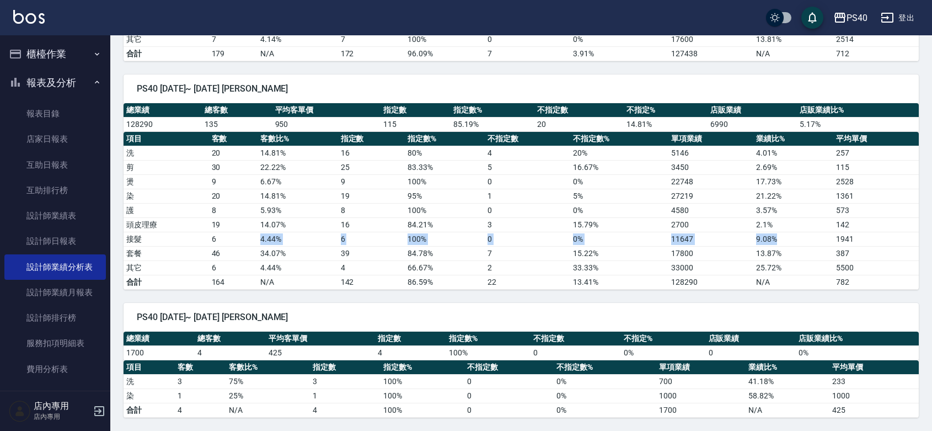
drag, startPoint x: 252, startPoint y: 237, endPoint x: 793, endPoint y: 239, distance: 540.6
click at [793, 239] on tr "接髮 6 4.44 % 6 100 % 0 0 % 11647 9.08 % 1941" at bounding box center [521, 239] width 795 height 14
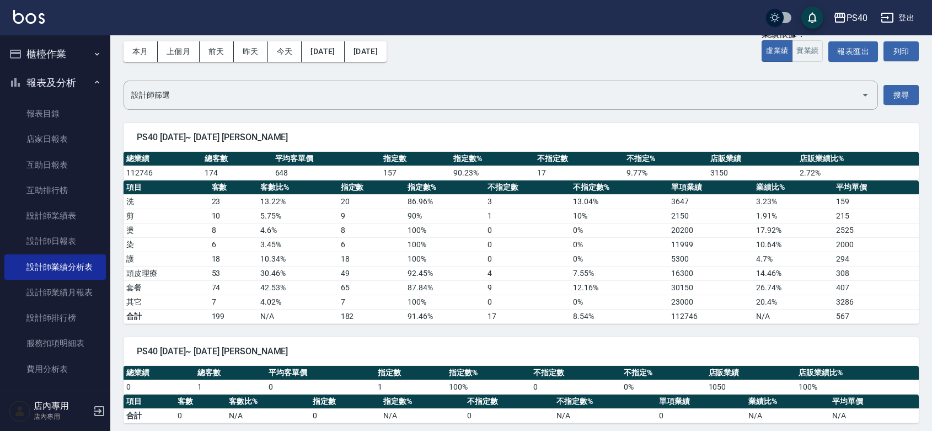
scroll to position [0, 0]
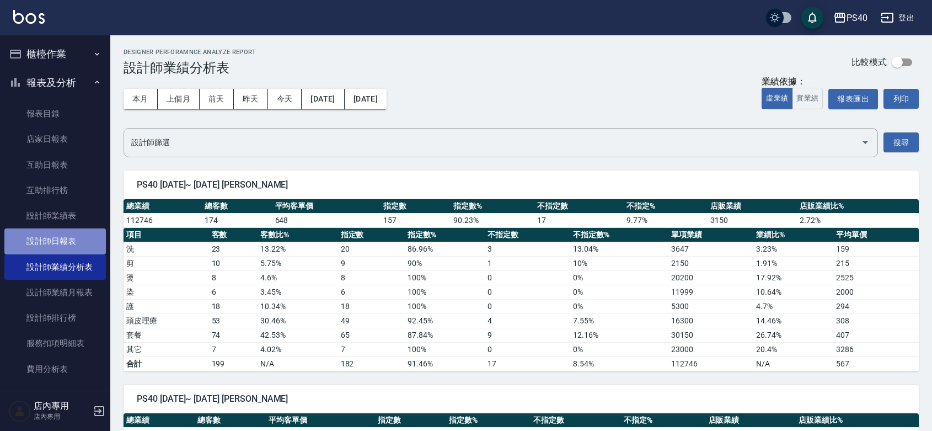
click at [58, 233] on link "設計師日報表" at bounding box center [54, 240] width 101 height 25
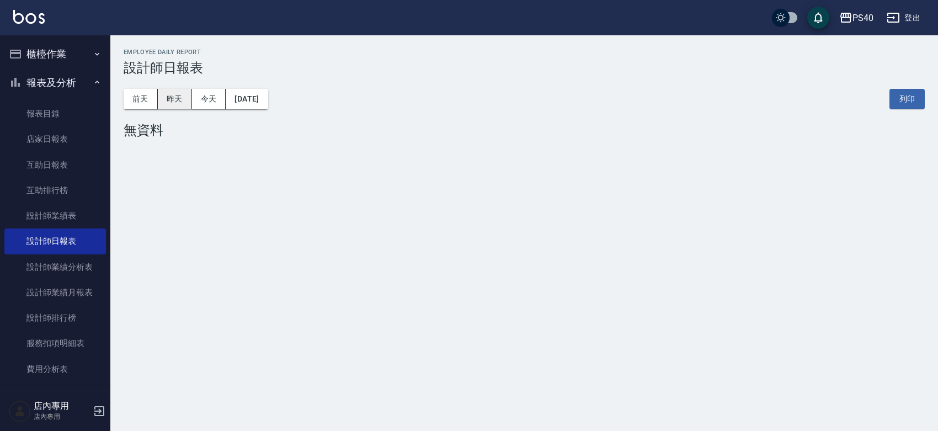
click at [169, 98] on button "昨天" at bounding box center [175, 99] width 34 height 20
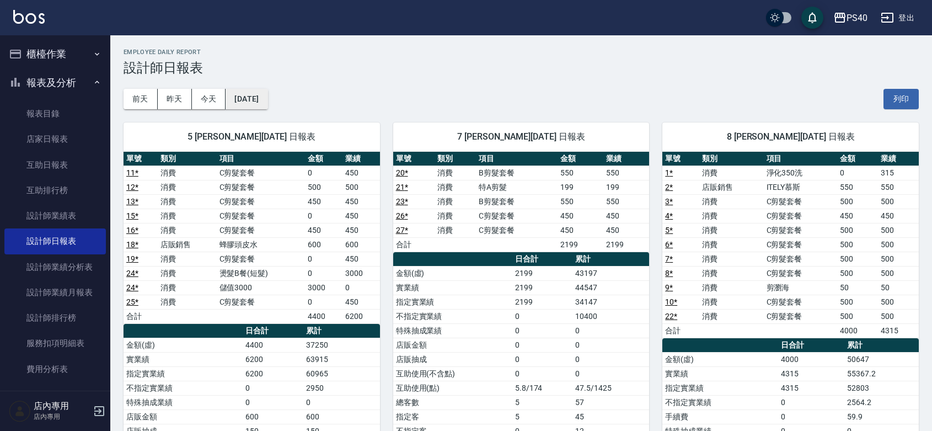
click at [268, 105] on button "[DATE]" at bounding box center [247, 99] width 42 height 20
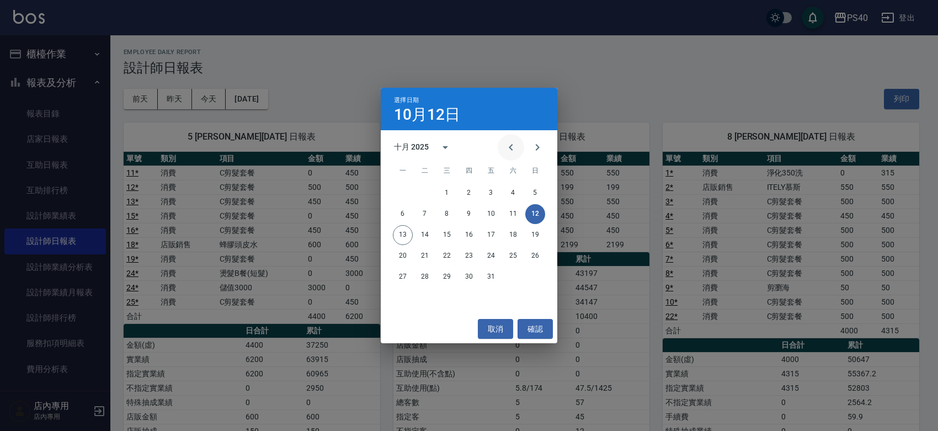
click at [505, 145] on icon "Previous month" at bounding box center [510, 147] width 13 height 13
click at [427, 273] on button "30" at bounding box center [425, 277] width 20 height 20
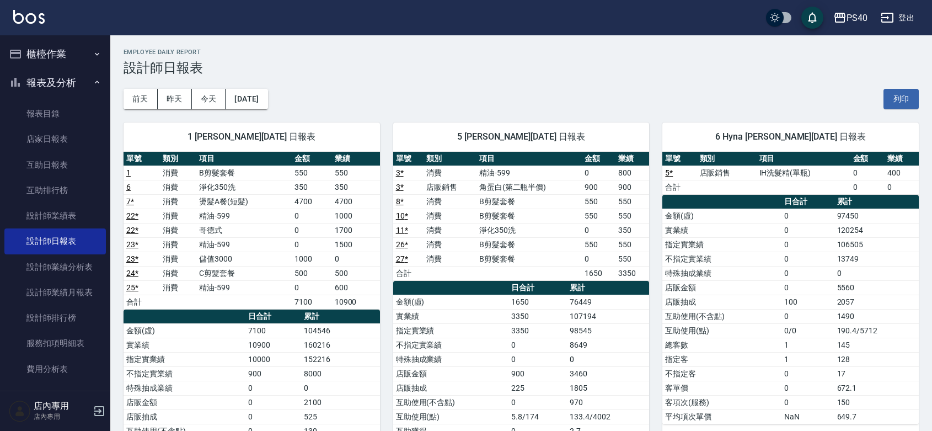
click at [520, 258] on td "B剪髮套餐" at bounding box center [530, 259] width 106 height 14
click at [147, 97] on button "前天" at bounding box center [141, 99] width 34 height 20
